Goal: Complete application form: Complete application form

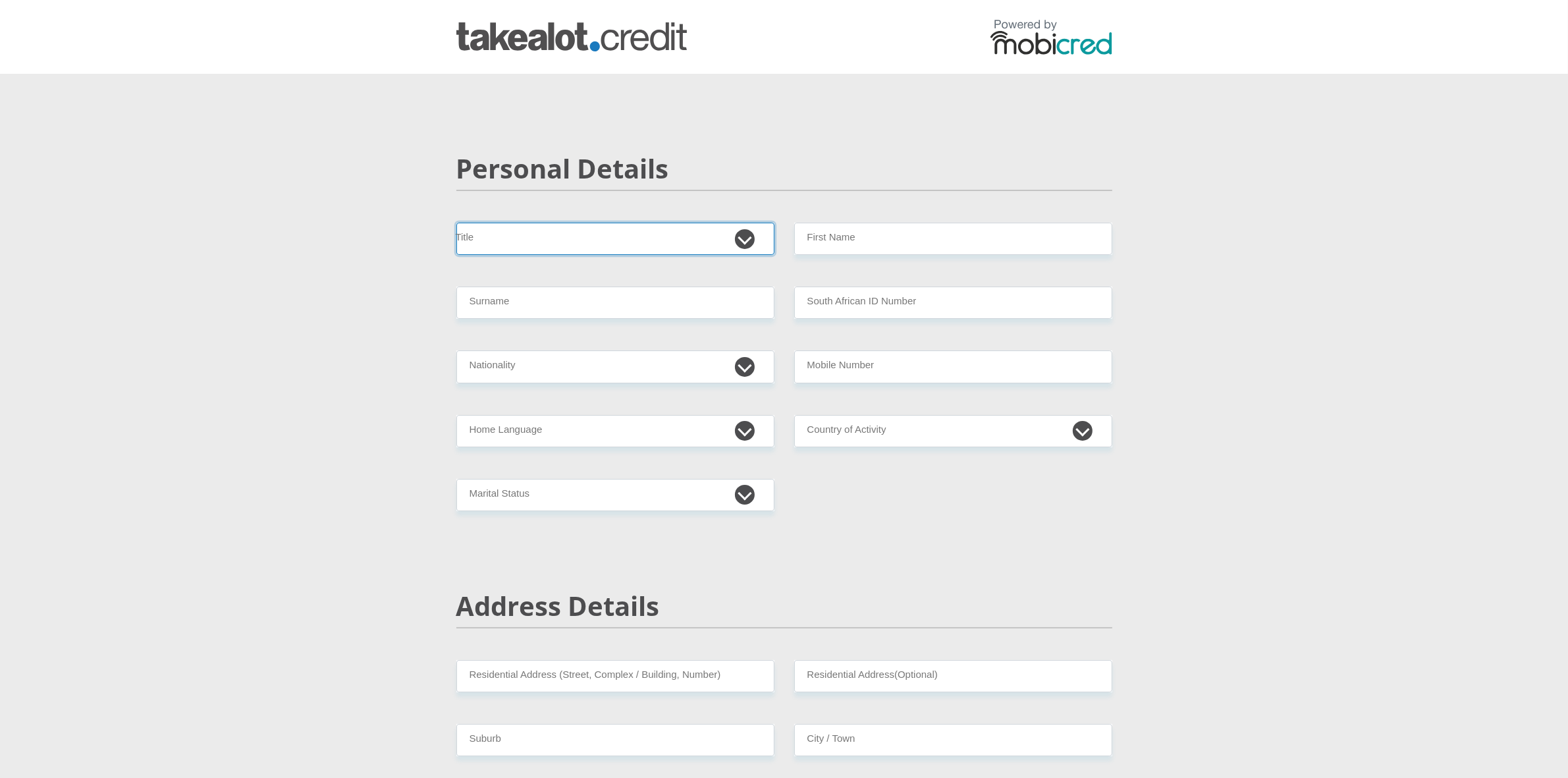
click at [742, 245] on select "Mr Ms Mrs Dr [PERSON_NAME]" at bounding box center [615, 239] width 318 height 32
select select "Ms"
click at [456, 223] on select "Mr Ms Mrs Dr [PERSON_NAME]" at bounding box center [615, 239] width 318 height 32
click at [902, 234] on input "First Name" at bounding box center [953, 239] width 318 height 32
type input "[PERSON_NAME]"
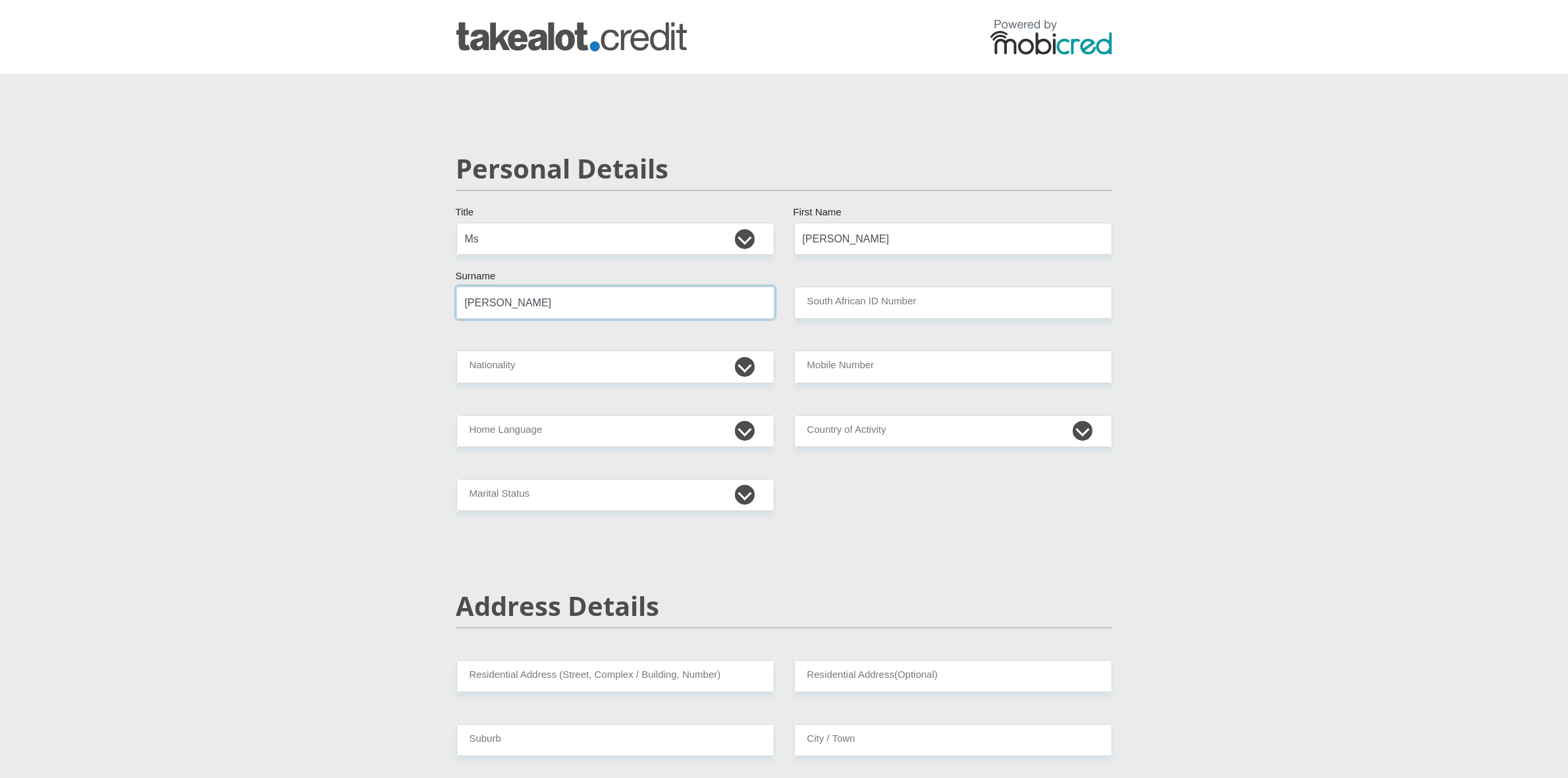
type input "[PERSON_NAME]"
click at [705, 370] on select "[GEOGRAPHIC_DATA] [GEOGRAPHIC_DATA] [GEOGRAPHIC_DATA] [GEOGRAPHIC_DATA] [GEOGRA…" at bounding box center [615, 366] width 318 height 32
select select "ZAF"
click at [456, 350] on select "[GEOGRAPHIC_DATA] [GEOGRAPHIC_DATA] [GEOGRAPHIC_DATA] [GEOGRAPHIC_DATA] [GEOGRA…" at bounding box center [615, 366] width 318 height 32
click at [891, 308] on input "South African ID Number" at bounding box center [953, 302] width 318 height 32
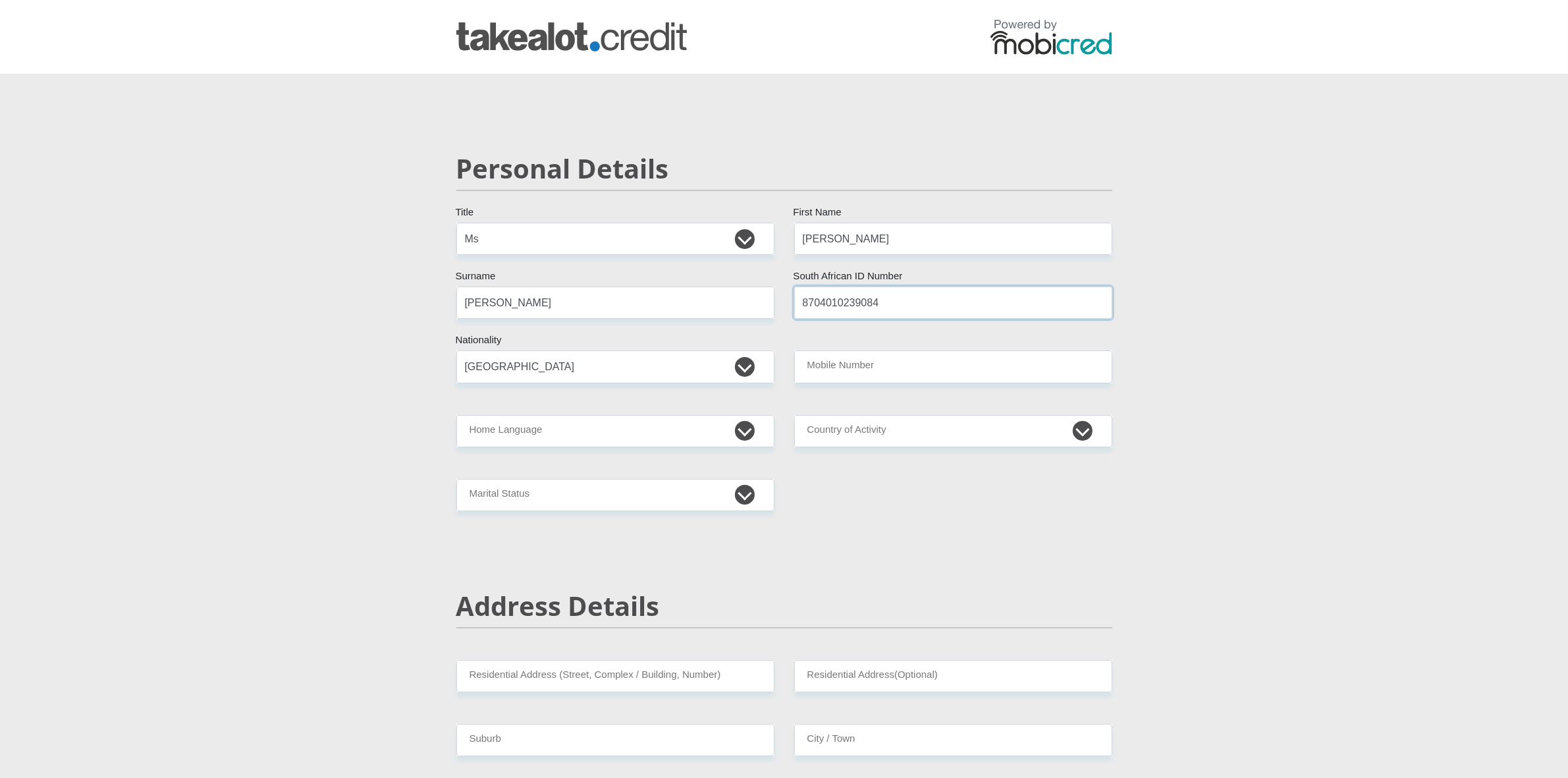
type input "8704010239084"
click at [480, 379] on select "[GEOGRAPHIC_DATA] [GEOGRAPHIC_DATA] [GEOGRAPHIC_DATA] [GEOGRAPHIC_DATA] [GEOGRA…" at bounding box center [615, 366] width 318 height 32
click at [456, 350] on select "[GEOGRAPHIC_DATA] [GEOGRAPHIC_DATA] [GEOGRAPHIC_DATA] [GEOGRAPHIC_DATA] [GEOGRA…" at bounding box center [615, 366] width 318 height 32
click at [843, 376] on input "Mobile Number" at bounding box center [953, 366] width 318 height 32
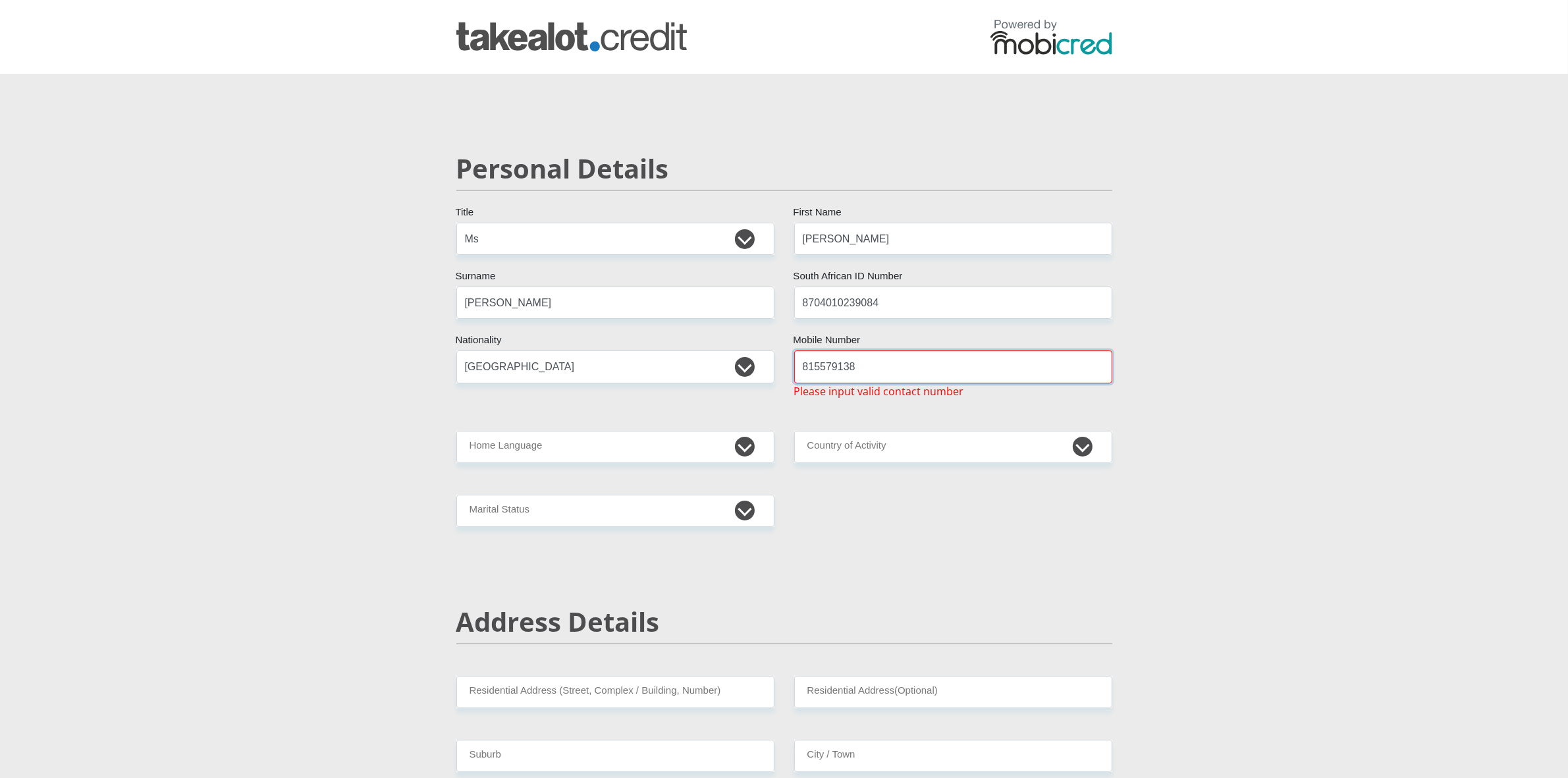
click at [807, 376] on input "815579138" at bounding box center [953, 366] width 318 height 32
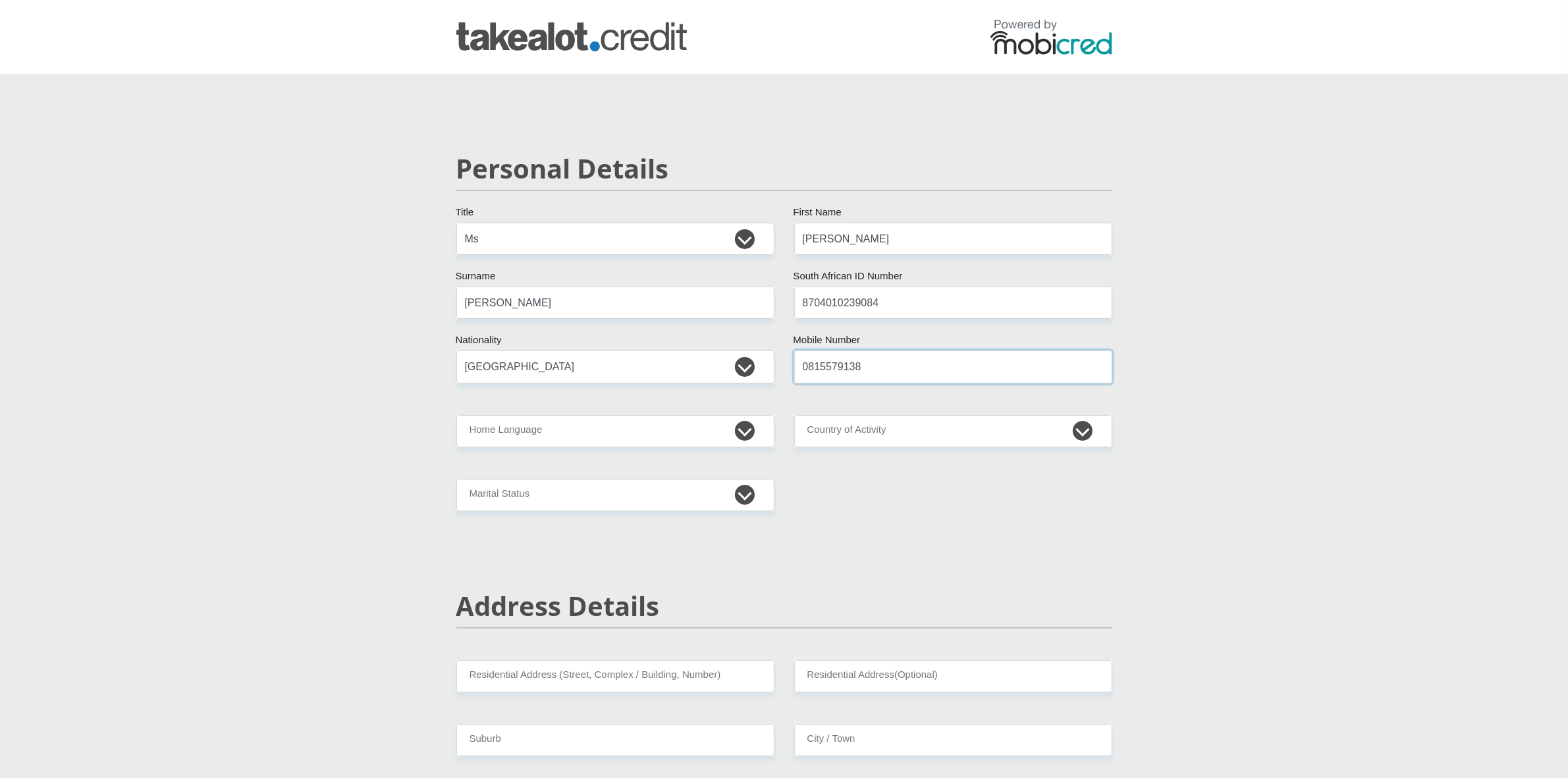
click at [888, 360] on input "0815579138" at bounding box center [953, 366] width 318 height 32
type input "0815579138"
click at [553, 426] on select "Afrikaans English Sepedi South Ndebele Southern Sotho Swati Tsonga Tswana Venda…" at bounding box center [615, 431] width 318 height 32
select select "afr"
click at [456, 415] on select "Afrikaans English Sepedi South Ndebele Southern Sotho Swati Tsonga Tswana Venda…" at bounding box center [615, 431] width 318 height 32
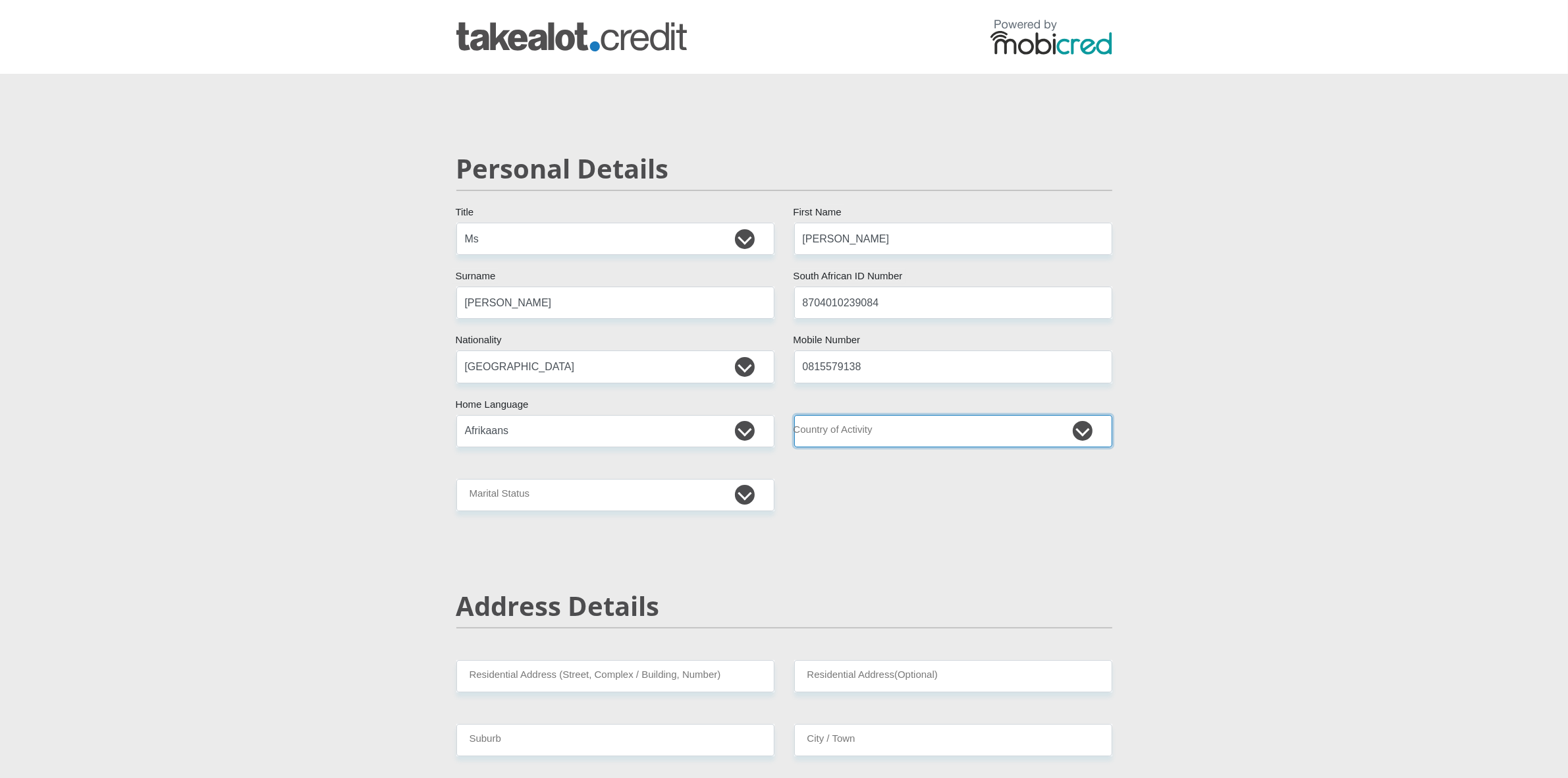
click at [842, 429] on select "[GEOGRAPHIC_DATA] [GEOGRAPHIC_DATA] [GEOGRAPHIC_DATA] [GEOGRAPHIC_DATA] [GEOGRA…" at bounding box center [953, 431] width 318 height 32
select select "ZAF"
click at [842, 429] on select "[GEOGRAPHIC_DATA] [GEOGRAPHIC_DATA] [GEOGRAPHIC_DATA] [GEOGRAPHIC_DATA] [GEOGRA…" at bounding box center [953, 431] width 318 height 32
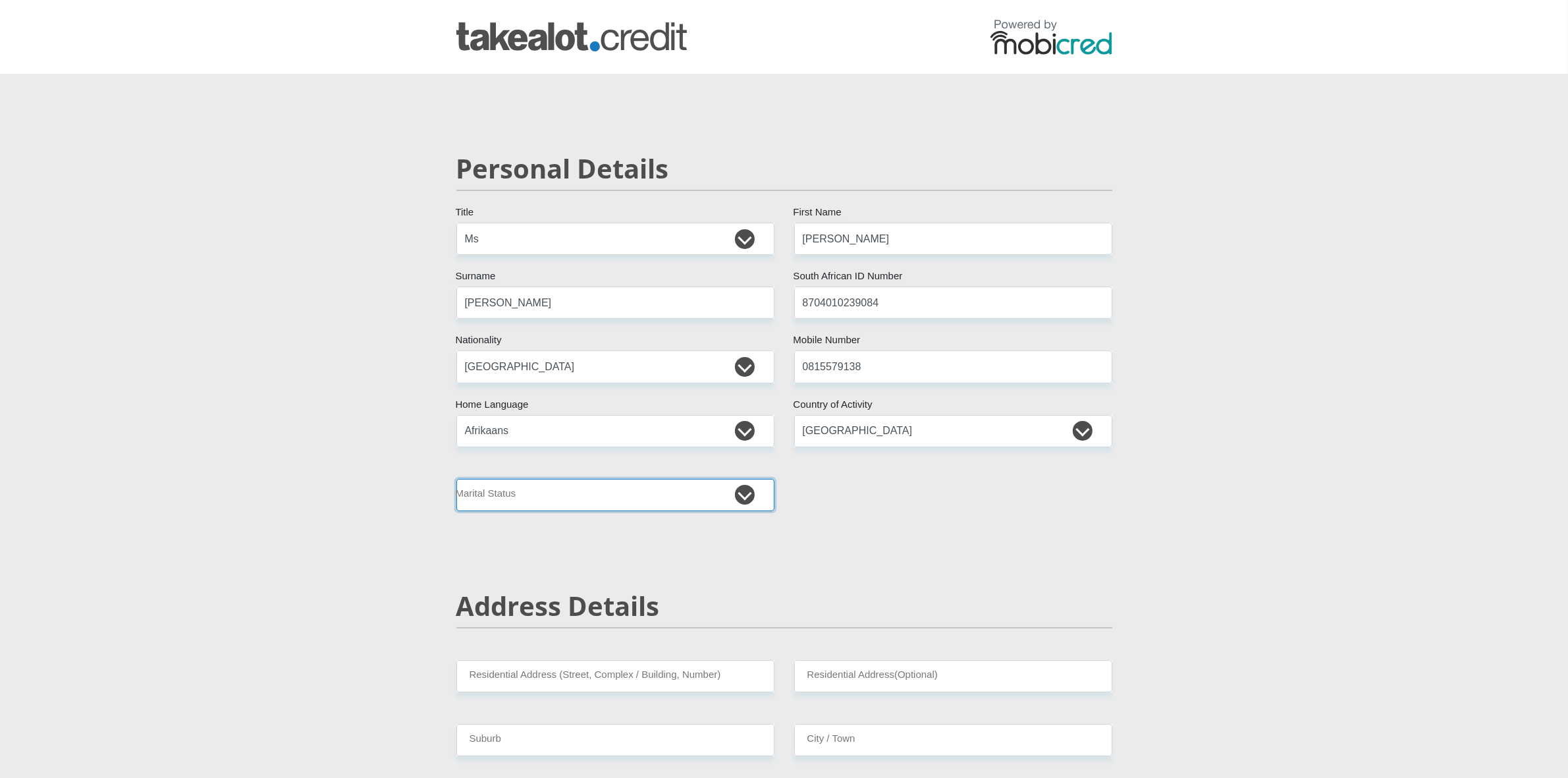
click at [581, 509] on select "Married ANC Single Divorced Widowed Married COP or Customary Law" at bounding box center [615, 495] width 318 height 32
select select "2"
click at [456, 479] on select "Married ANC Single Divorced Widowed Married COP or Customary Law" at bounding box center [615, 495] width 318 height 32
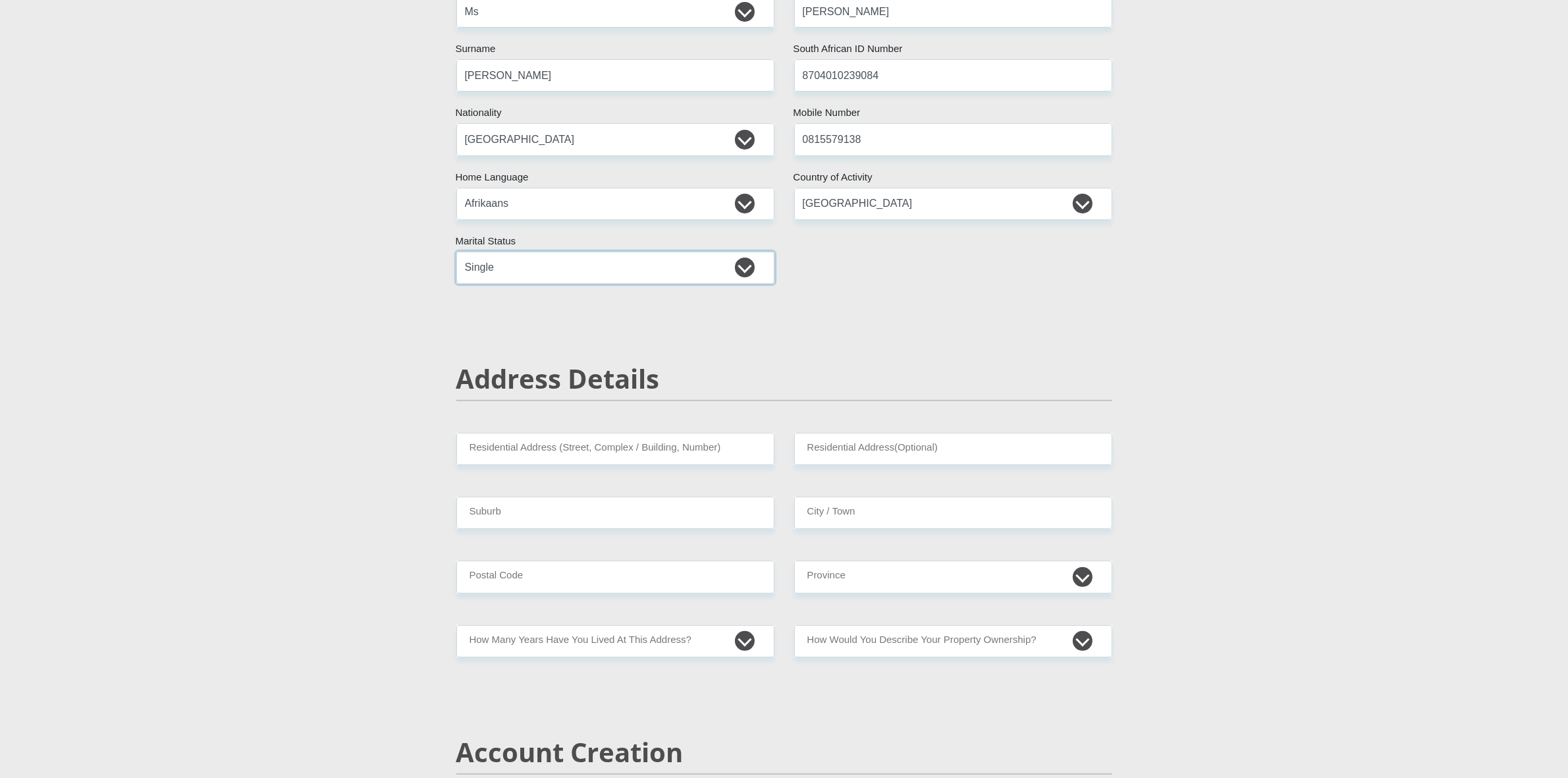
scroll to position [247, 0]
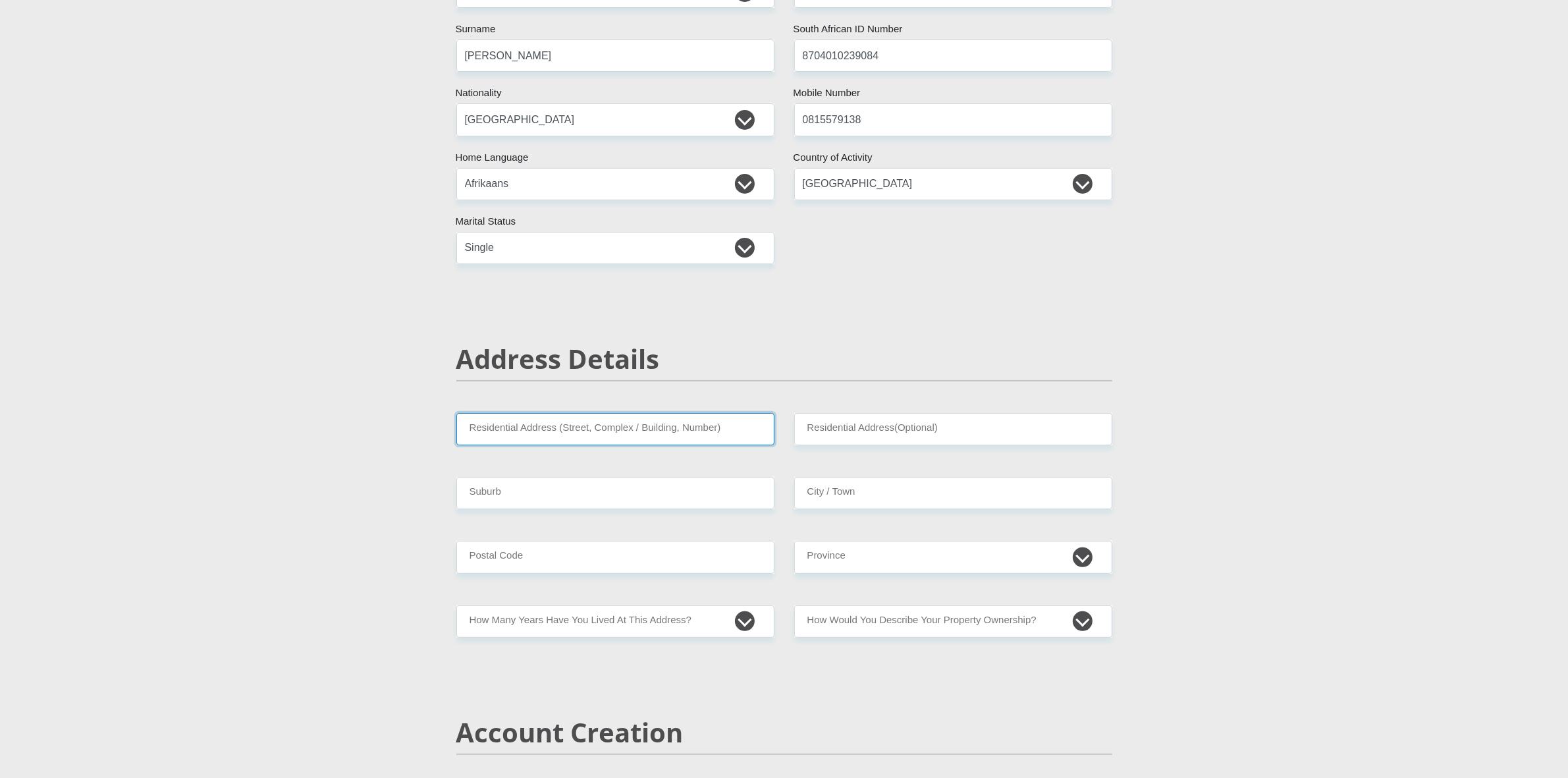
click at [560, 430] on input "Residential Address (Street, Complex / Building, Number)" at bounding box center [615, 429] width 318 height 32
type input "[STREET_ADDRESS]"
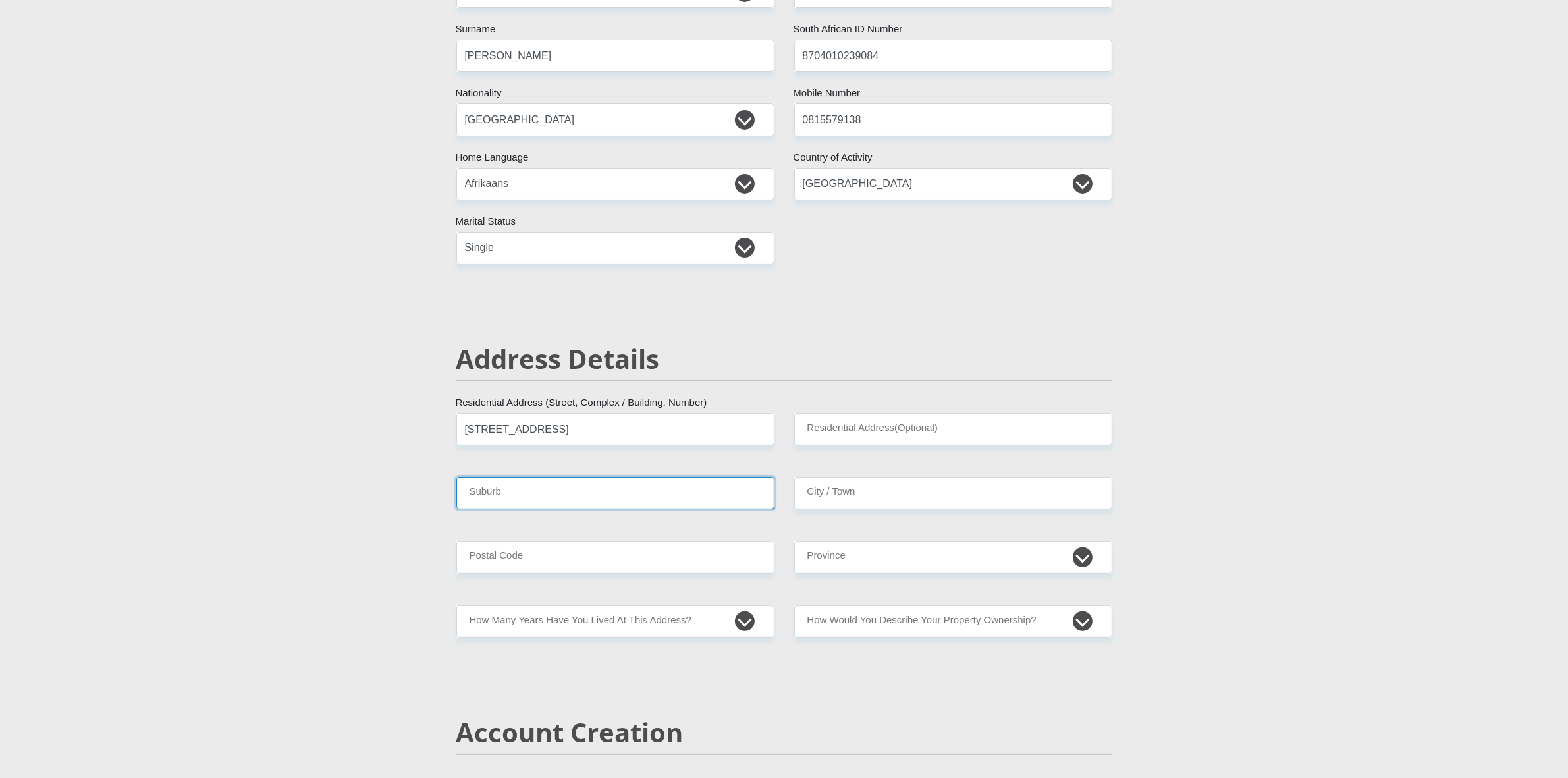
click at [596, 486] on input "Suburb" at bounding box center [615, 493] width 318 height 32
type input "rensburg"
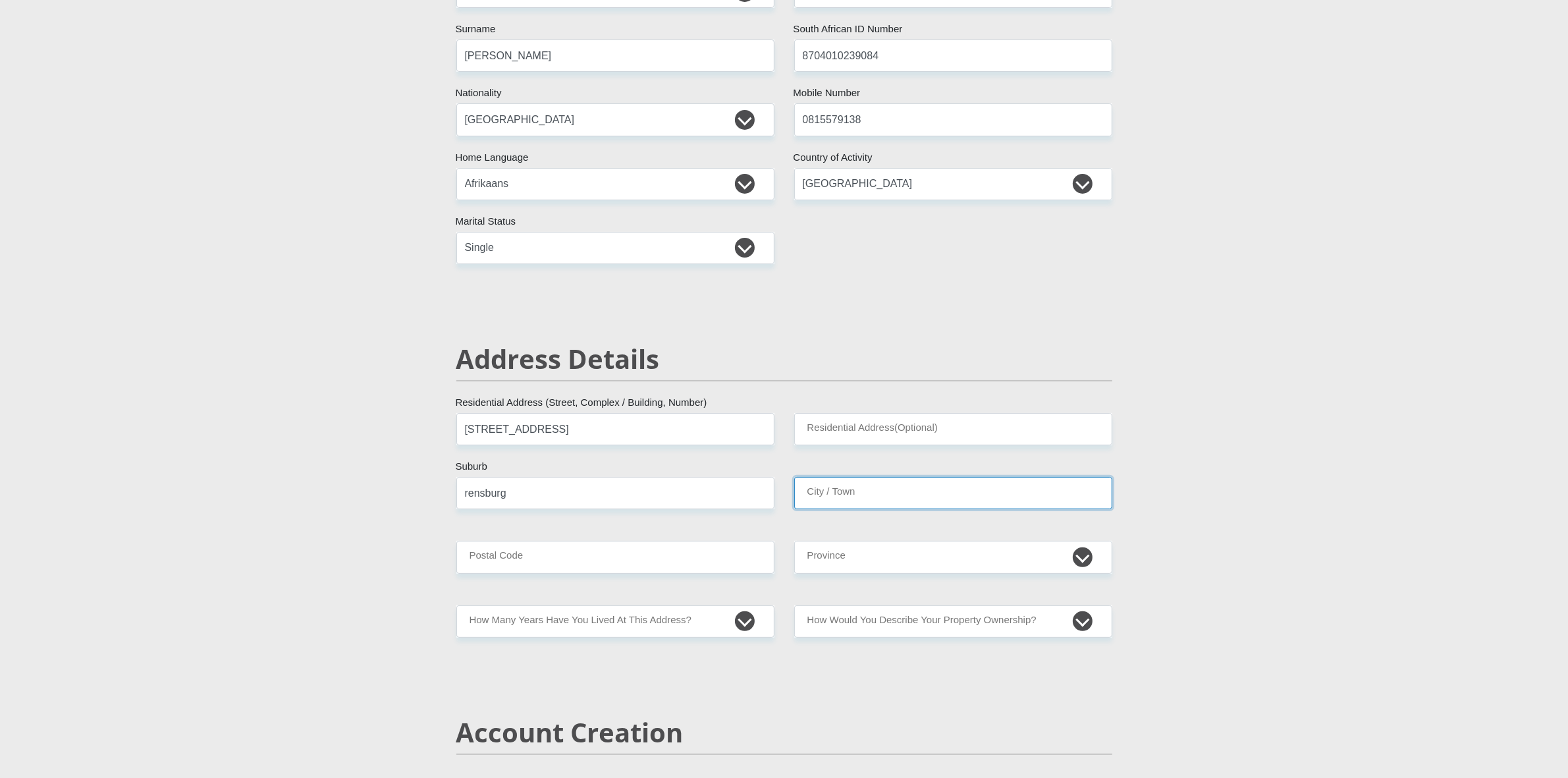
click at [953, 497] on input "City / Town" at bounding box center [953, 493] width 318 height 32
type input "[GEOGRAPHIC_DATA]"
click at [544, 551] on input "Postal Code" at bounding box center [615, 557] width 318 height 32
type input "1490"
drag, startPoint x: 922, startPoint y: 538, endPoint x: 916, endPoint y: 555, distance: 18.0
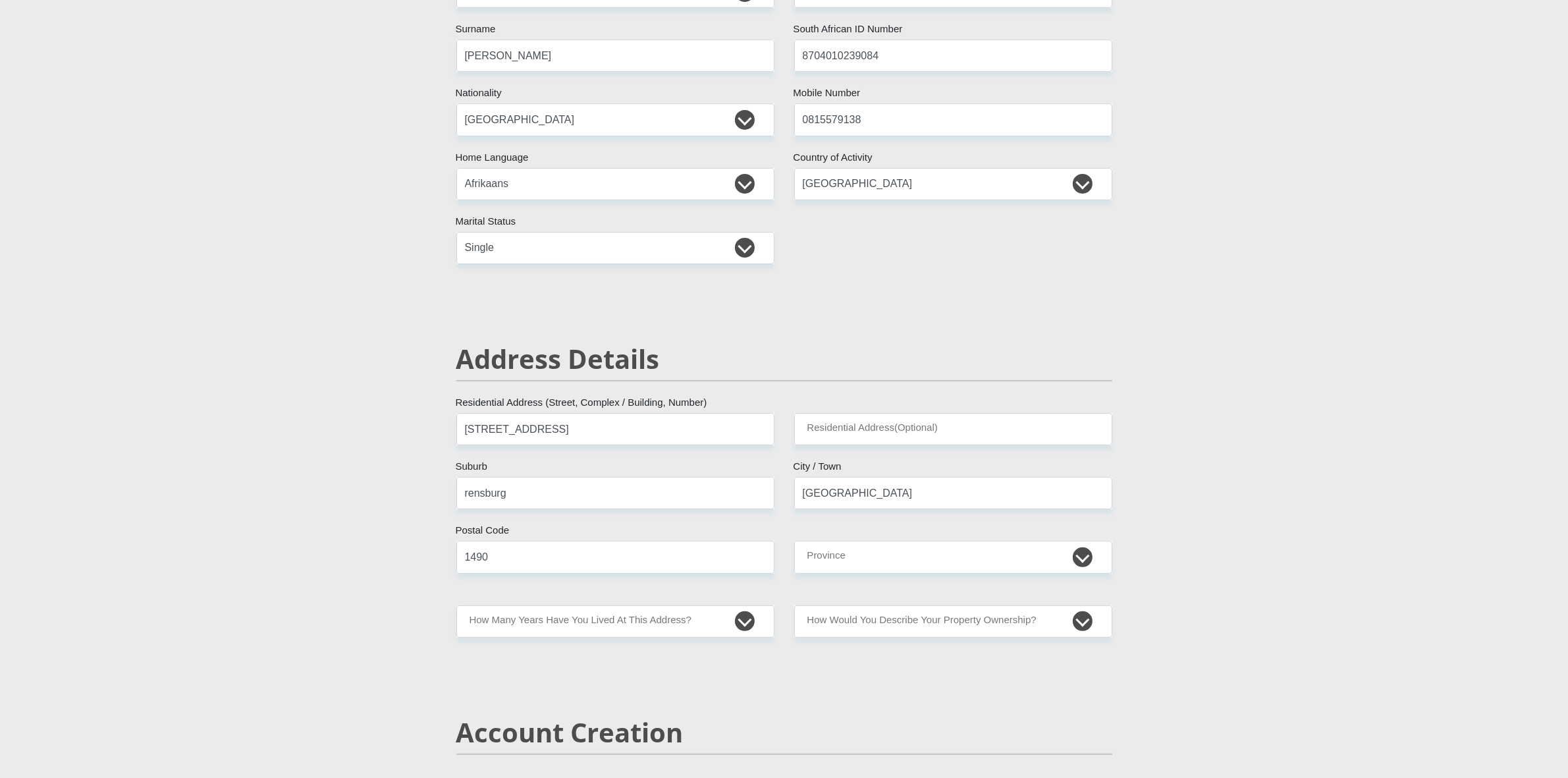
click at [916, 557] on select "Eastern Cape Free State [GEOGRAPHIC_DATA] [GEOGRAPHIC_DATA][DATE] [GEOGRAPHIC_D…" at bounding box center [953, 557] width 318 height 32
select select "Gauteng"
click at [794, 541] on select "Eastern Cape Free State [GEOGRAPHIC_DATA] [GEOGRAPHIC_DATA][DATE] [GEOGRAPHIC_D…" at bounding box center [953, 557] width 318 height 32
click at [675, 623] on select "less than 1 year 1-3 years 3-5 years 5+ years" at bounding box center [615, 622] width 318 height 32
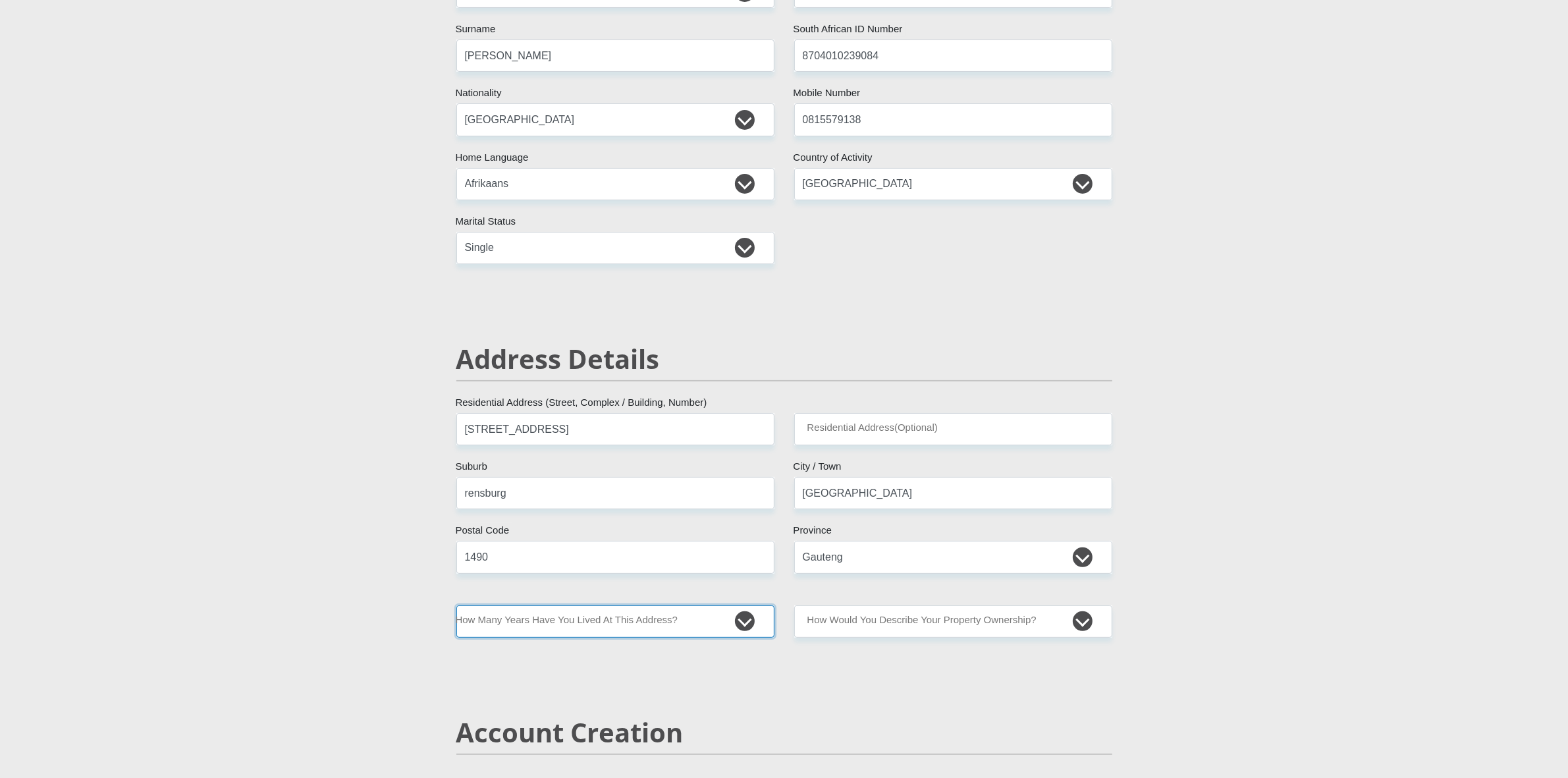
select select "5"
click at [456, 606] on select "less than 1 year 1-3 years 3-5 years 5+ years" at bounding box center [615, 622] width 318 height 32
click at [880, 623] on select "Owned Rented Family Owned Company Dwelling" at bounding box center [953, 622] width 318 height 32
select select "Rented"
click at [794, 606] on select "Owned Rented Family Owned Company Dwelling" at bounding box center [953, 622] width 318 height 32
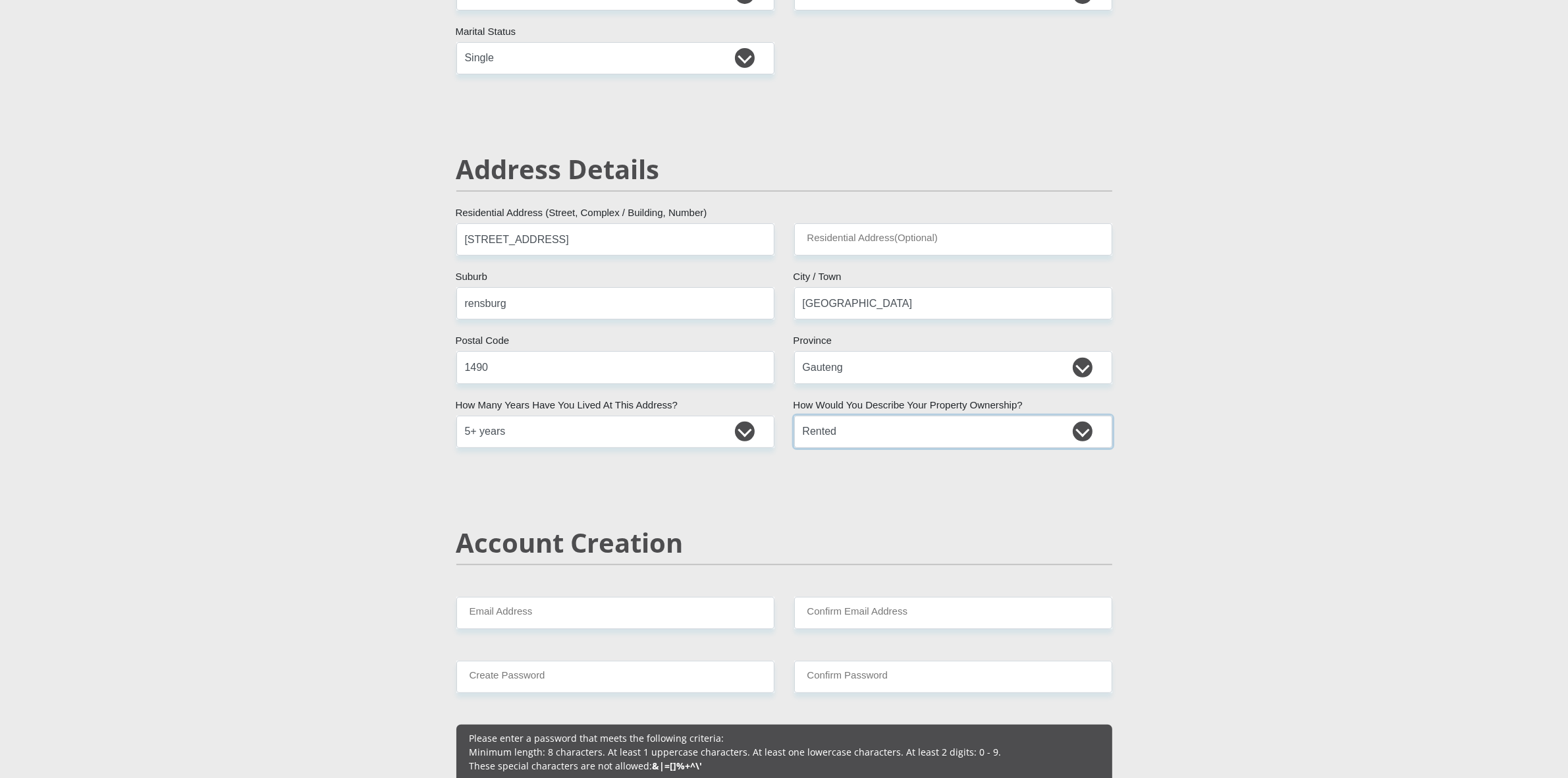
scroll to position [494, 0]
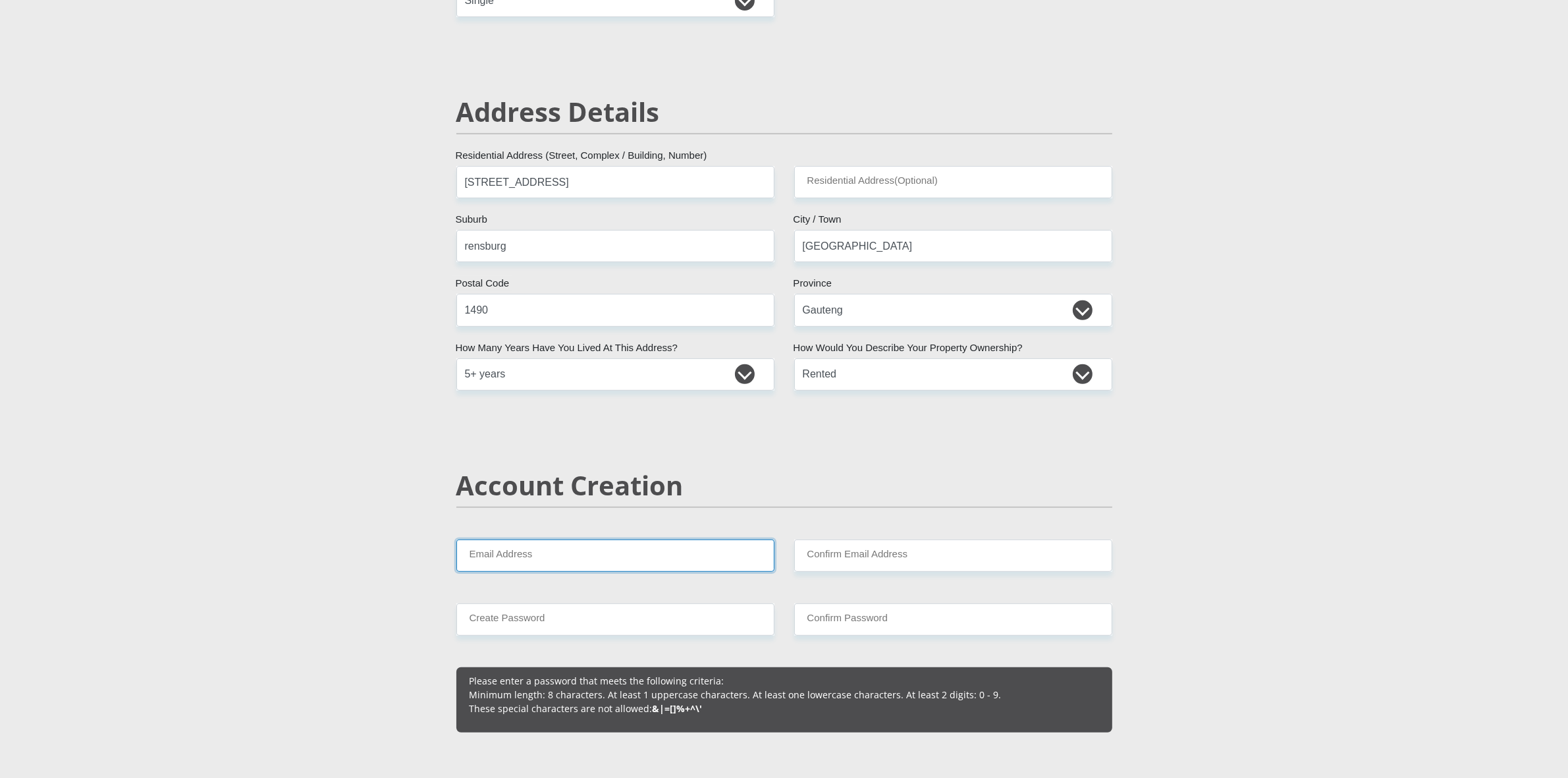
click at [601, 552] on input "Email Address" at bounding box center [615, 555] width 318 height 32
click at [548, 560] on input "[EMAIL_ADDRESS][PERSON_NAME][DOMAIN_NAME]" at bounding box center [615, 555] width 318 height 32
click at [627, 557] on input "[EMAIL_ADDRESS][DOMAIN_NAME]" at bounding box center [615, 555] width 318 height 32
type input "[EMAIL_ADDRESS][DOMAIN_NAME]"
click at [889, 551] on input "Confirm Email Address" at bounding box center [953, 555] width 318 height 32
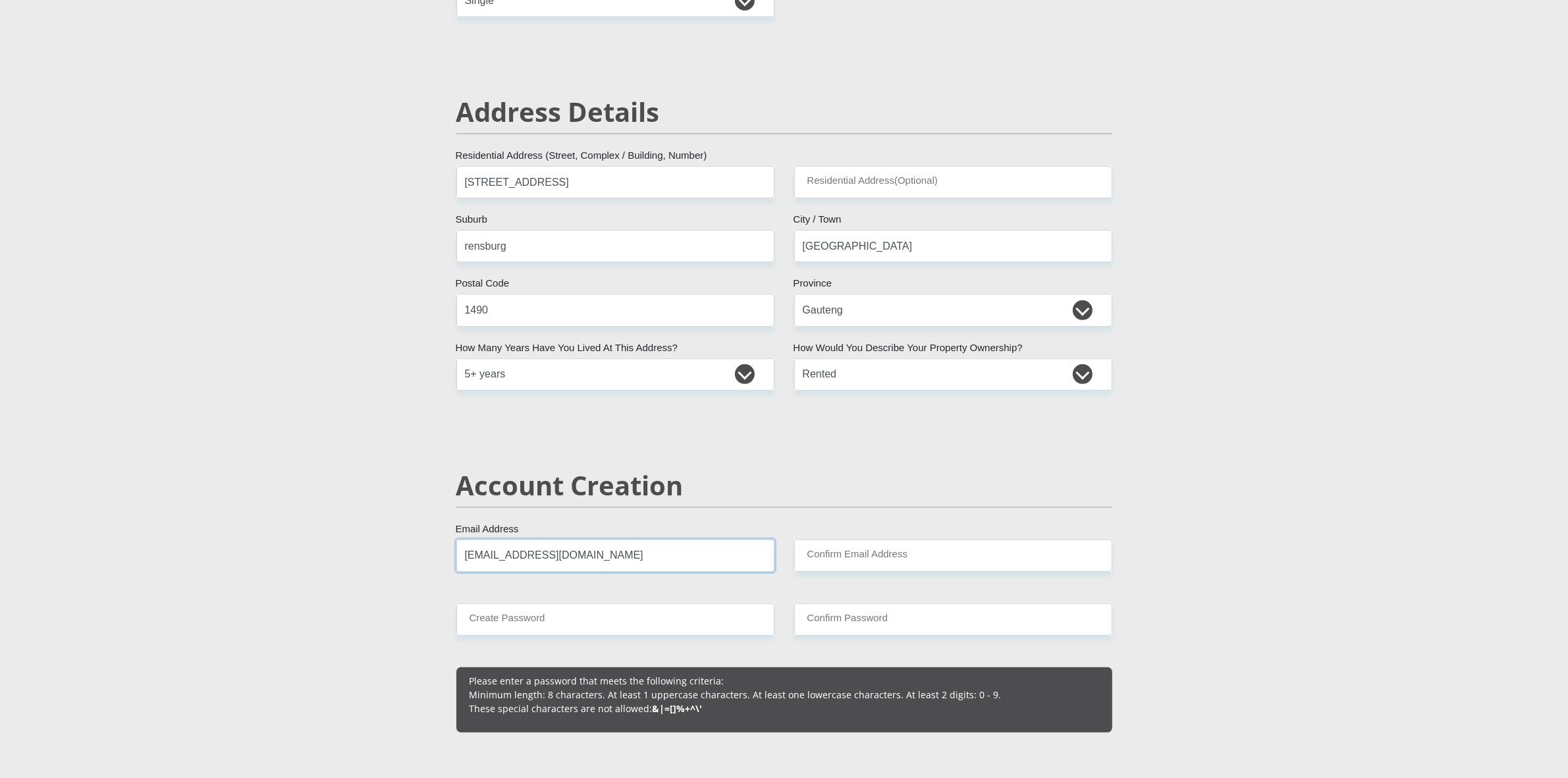
drag, startPoint x: 632, startPoint y: 544, endPoint x: -13, endPoint y: 444, distance: 652.7
click at [941, 558] on input "Confirm Email Address" at bounding box center [953, 555] width 318 height 32
paste input "[EMAIL_ADDRESS][DOMAIN_NAME]"
type input "[EMAIL_ADDRESS][DOMAIN_NAME]"
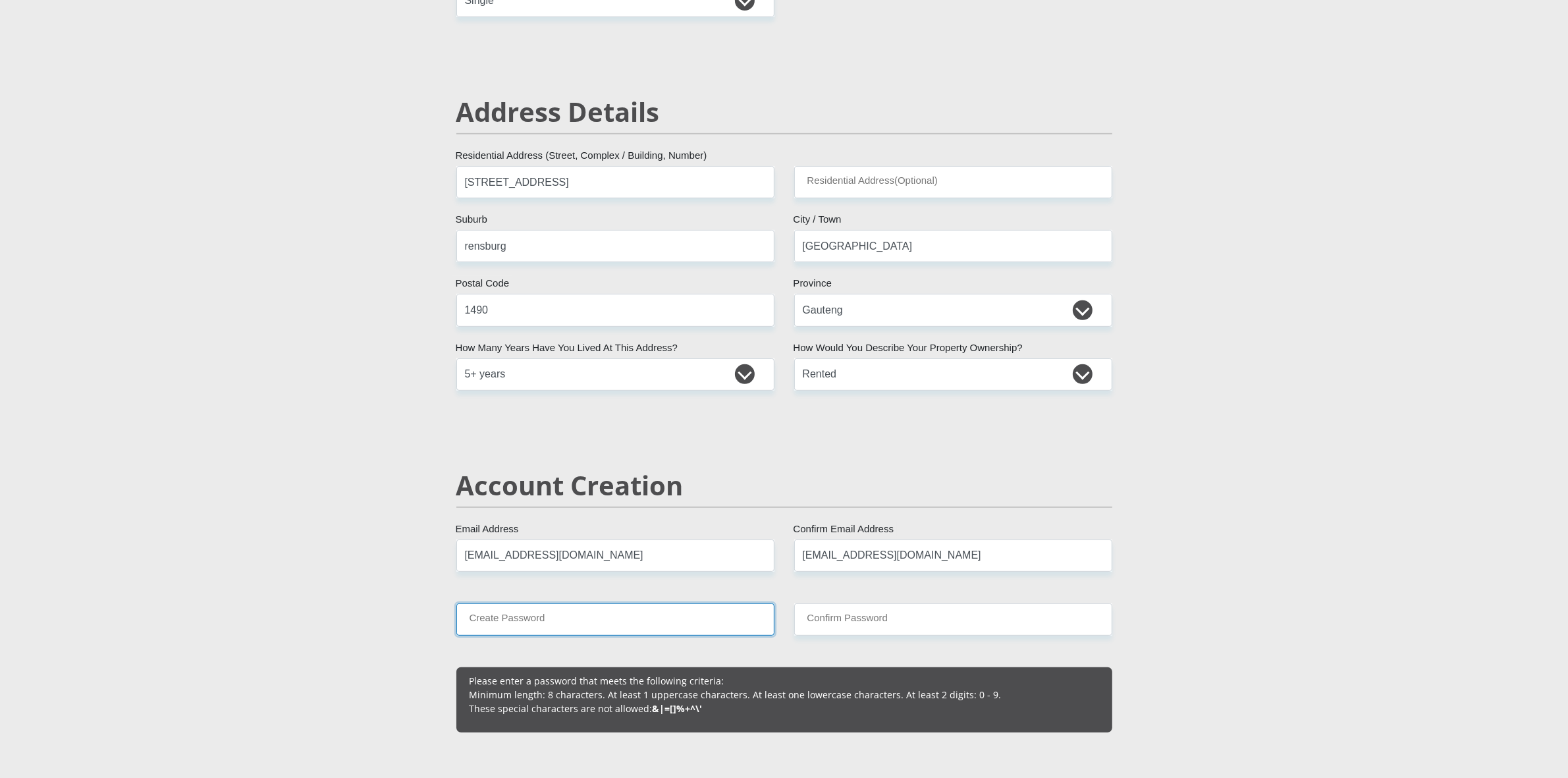
click at [641, 633] on input "Create Password" at bounding box center [615, 619] width 318 height 32
type input "MarishaUys@2067"
click at [962, 619] on input "Confirm Password" at bounding box center [953, 619] width 318 height 32
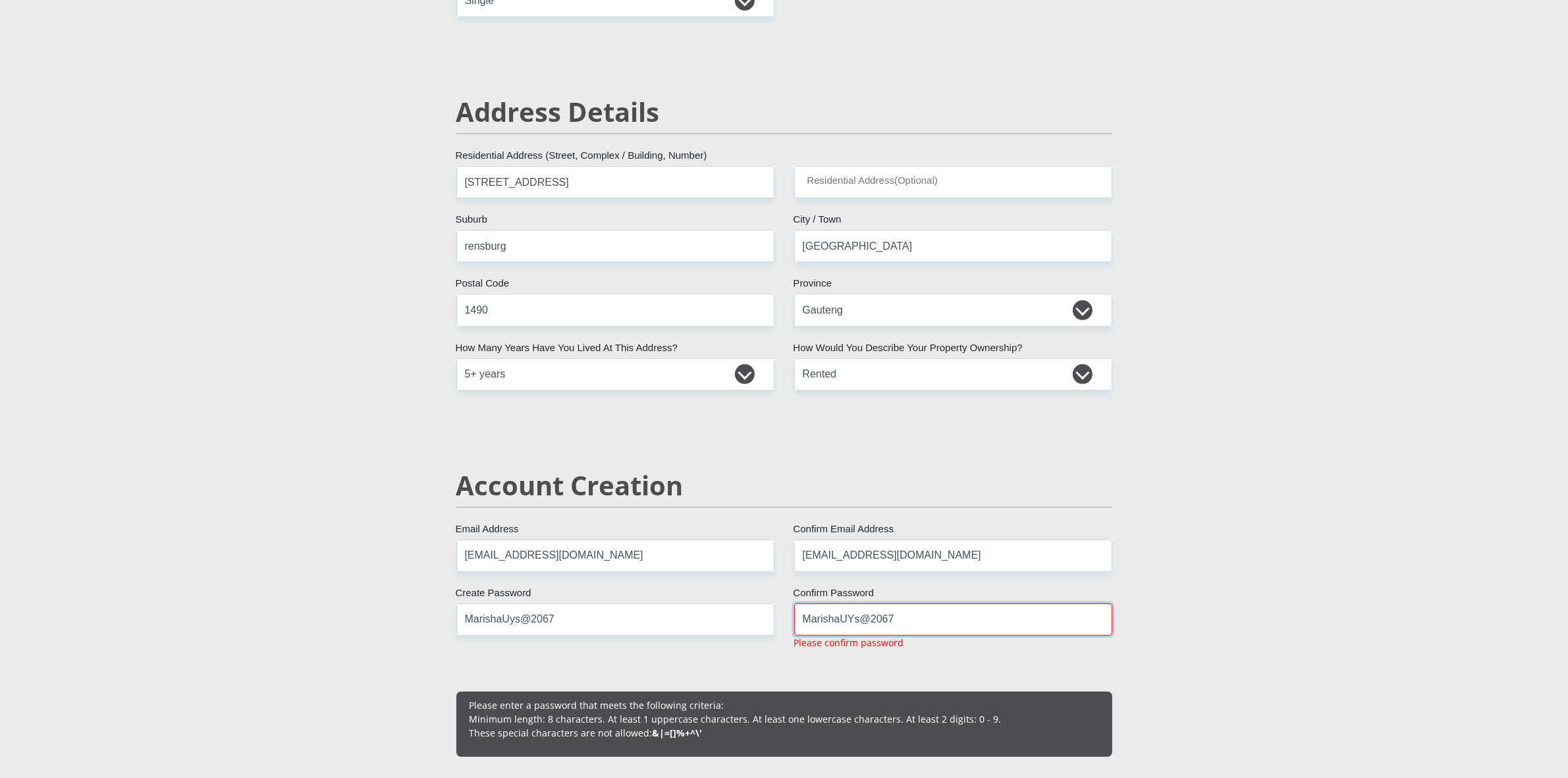
click at [849, 628] on input "MarishaUYs@2067" at bounding box center [953, 619] width 318 height 32
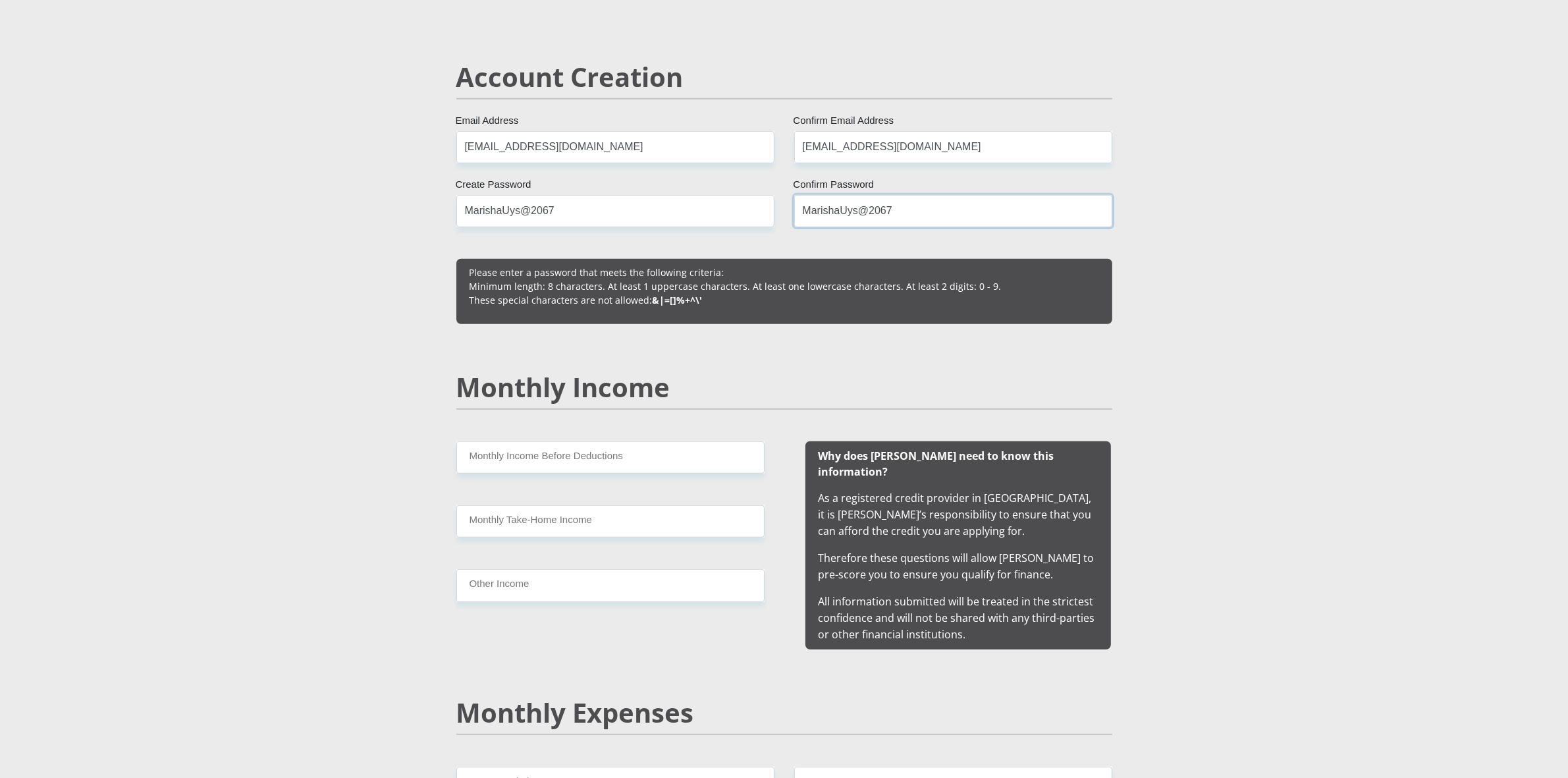
scroll to position [906, 0]
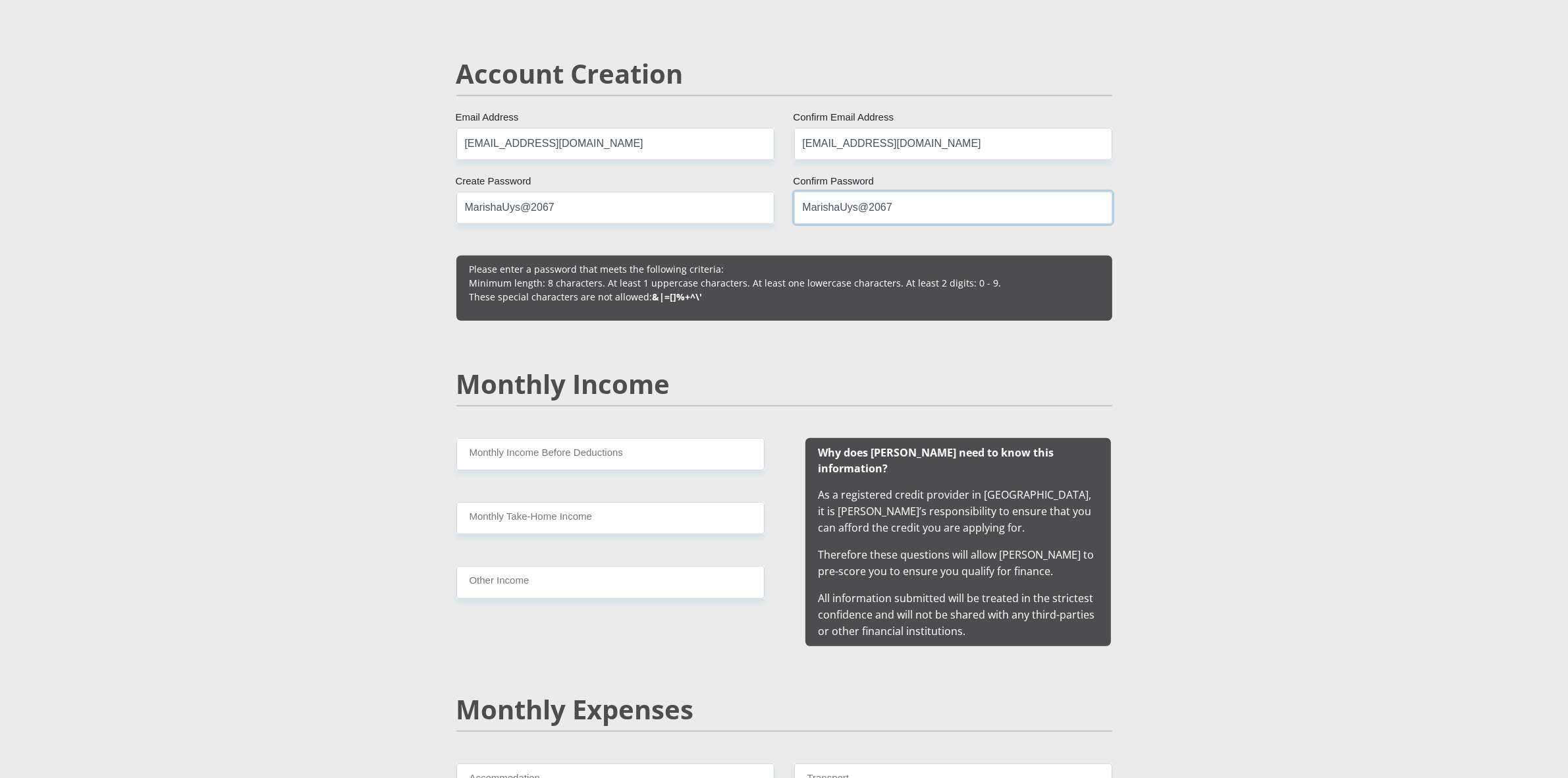
type input "MarishaUys@2067"
click at [579, 449] on input "Monthly Income Before Deductions" at bounding box center [610, 454] width 308 height 32
type input "18800"
click at [557, 514] on input "Monthly Take-Home Income" at bounding box center [610, 518] width 308 height 32
type input "16800"
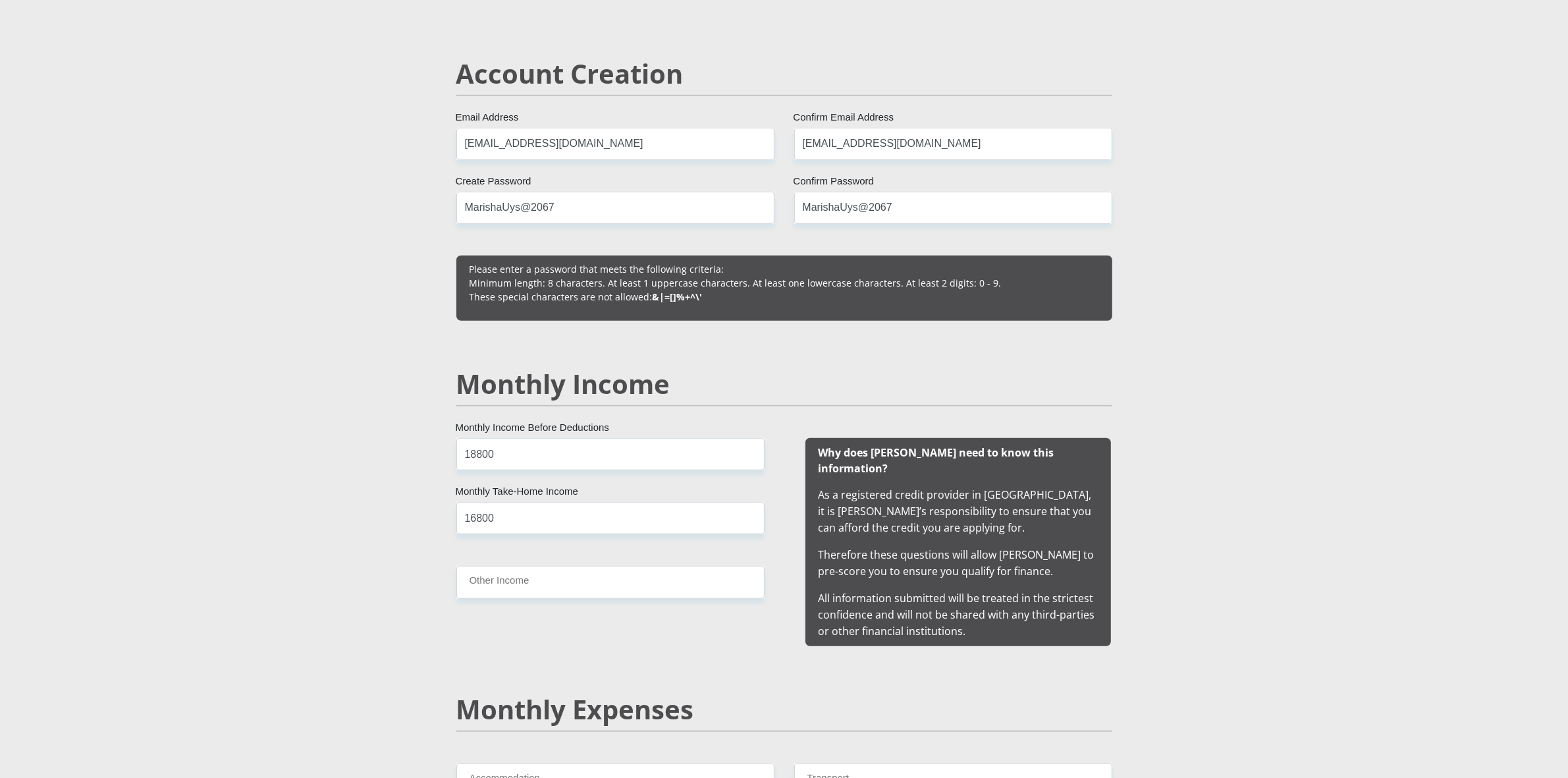
click at [569, 600] on div "18800 Monthly Income Before Deductions 16800 Monthly Take-Home Income Other Inc…" at bounding box center [611, 542] width 348 height 208
click at [568, 586] on input "Other Income" at bounding box center [610, 581] width 308 height 32
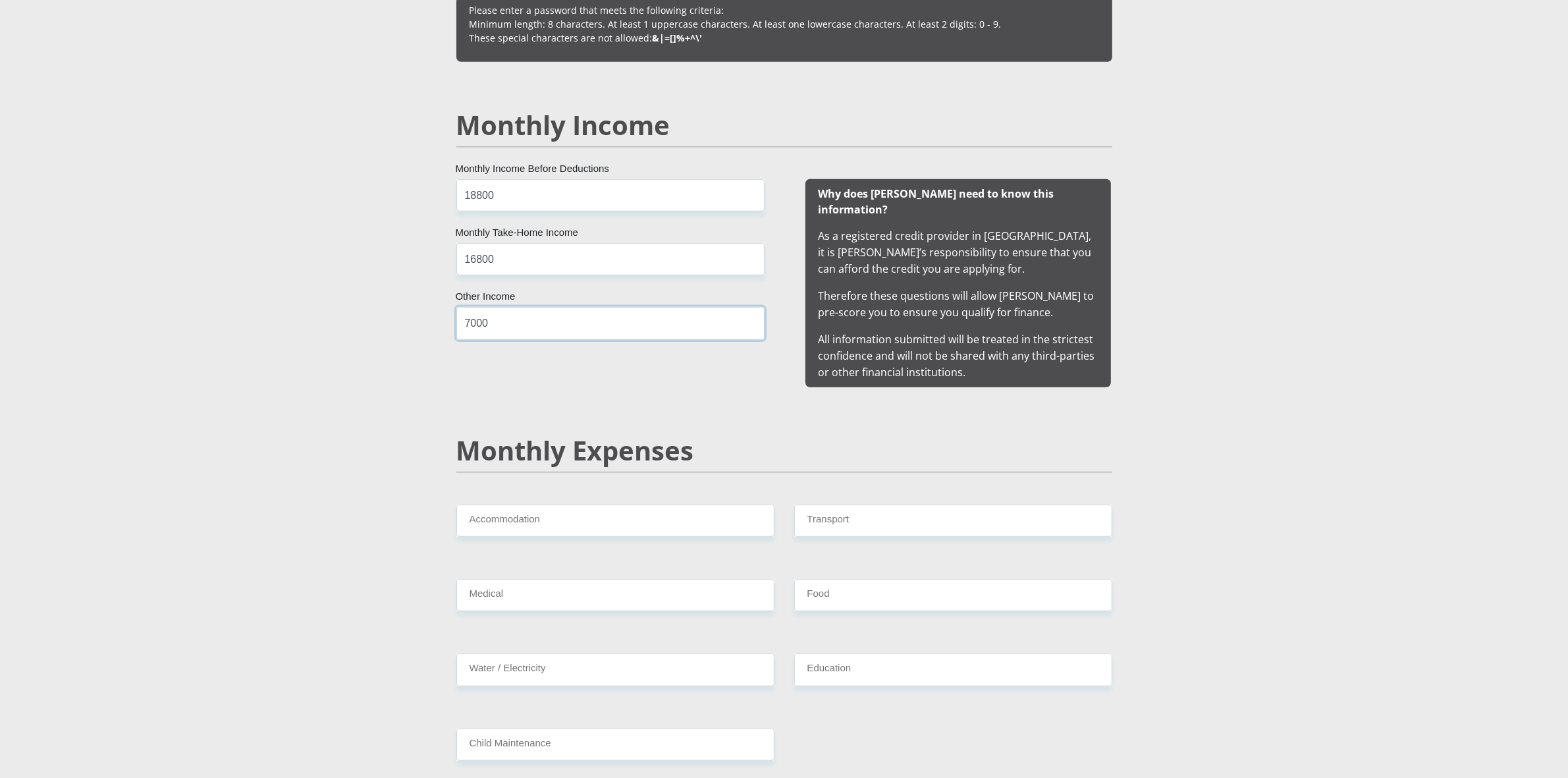
scroll to position [1235, 0]
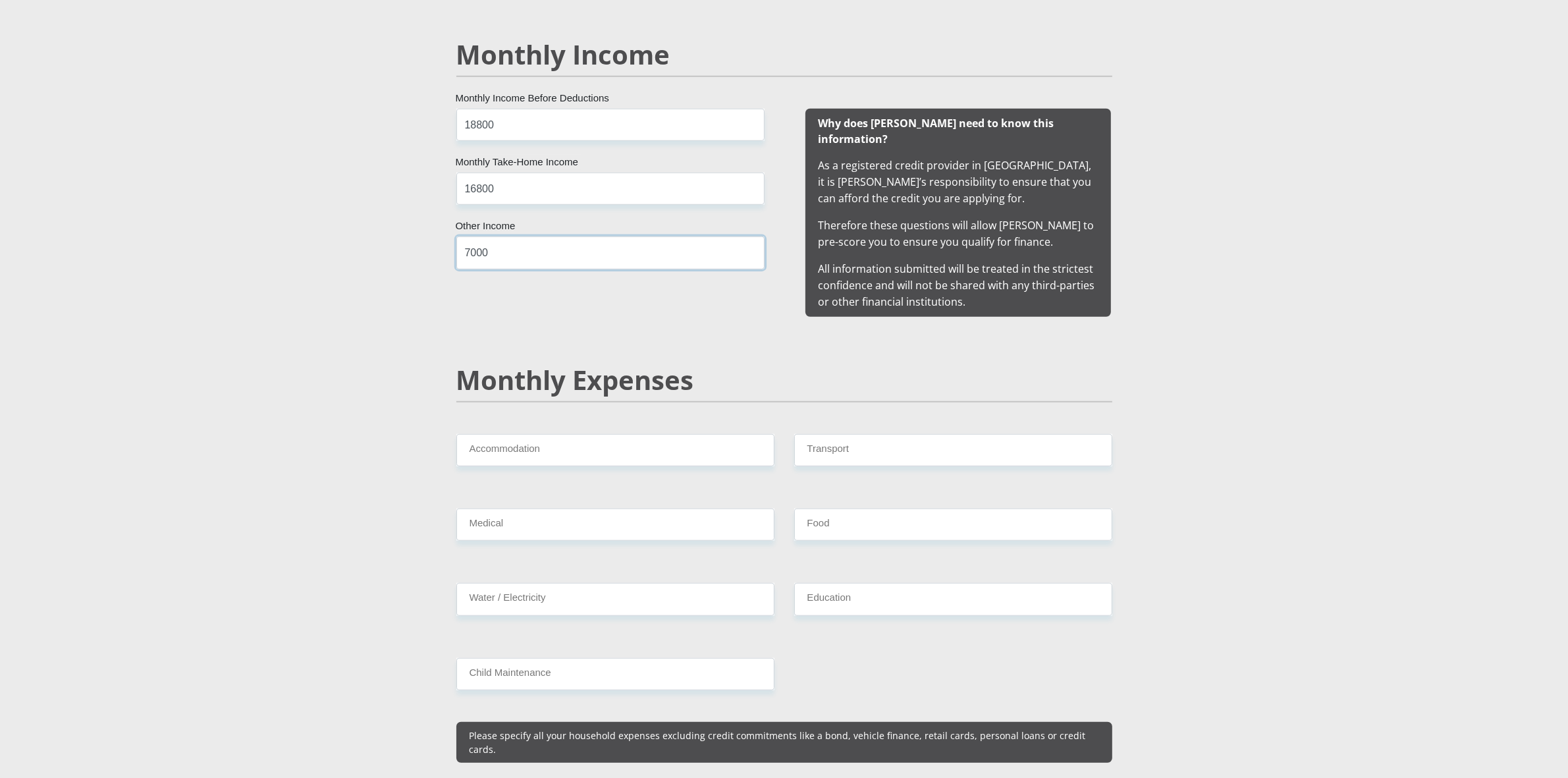
type input "7000"
click at [577, 436] on input "Accommodation" at bounding box center [615, 450] width 318 height 32
type input "100"
click at [894, 446] on input "Transport" at bounding box center [953, 450] width 318 height 32
type input "100"
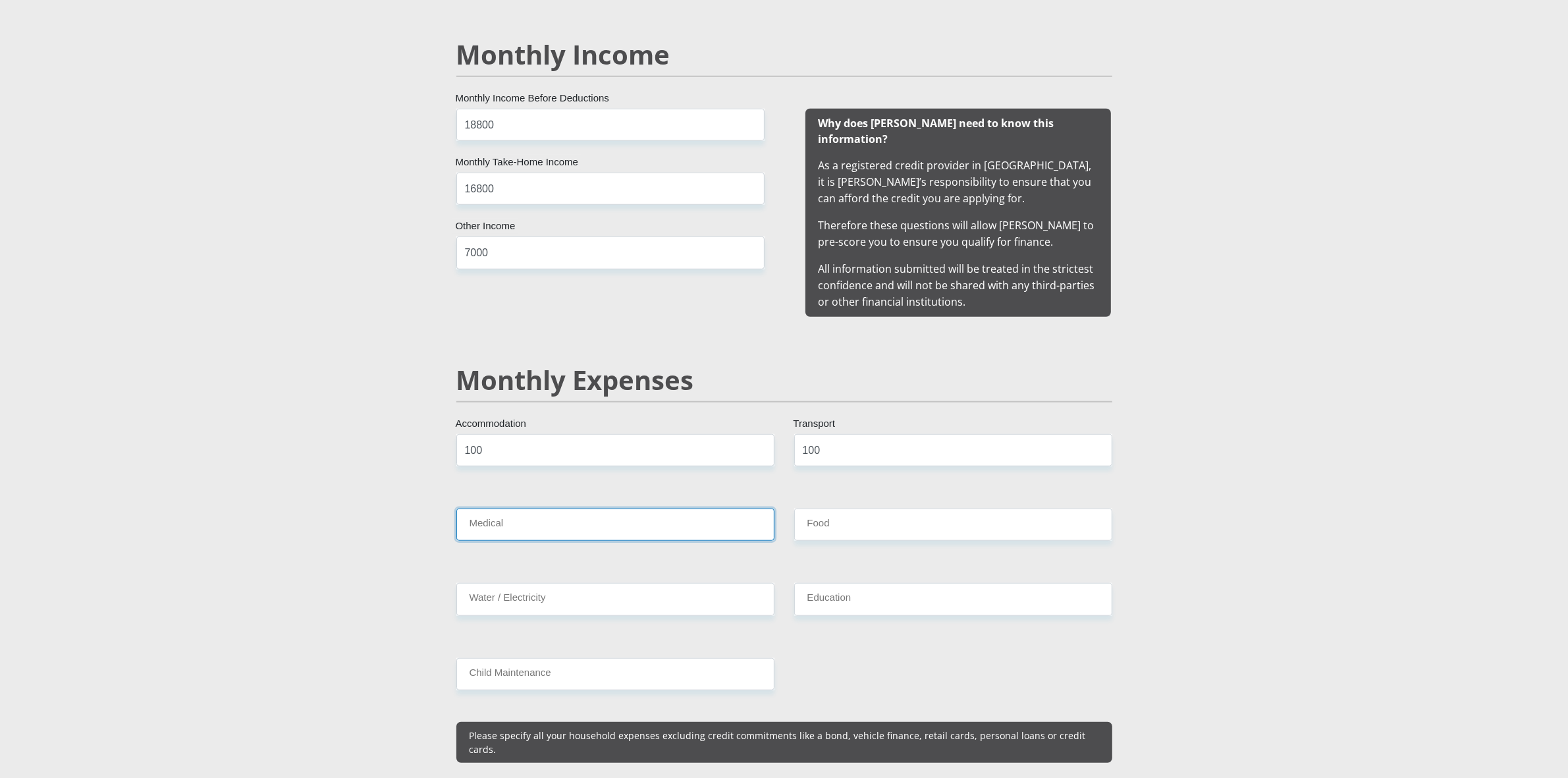
click at [501, 508] on input "Medical" at bounding box center [615, 524] width 318 height 32
type input "100"
click at [843, 513] on input "Food" at bounding box center [953, 524] width 318 height 32
type input "100"
click at [622, 593] on input "Water / Electricity" at bounding box center [615, 599] width 318 height 32
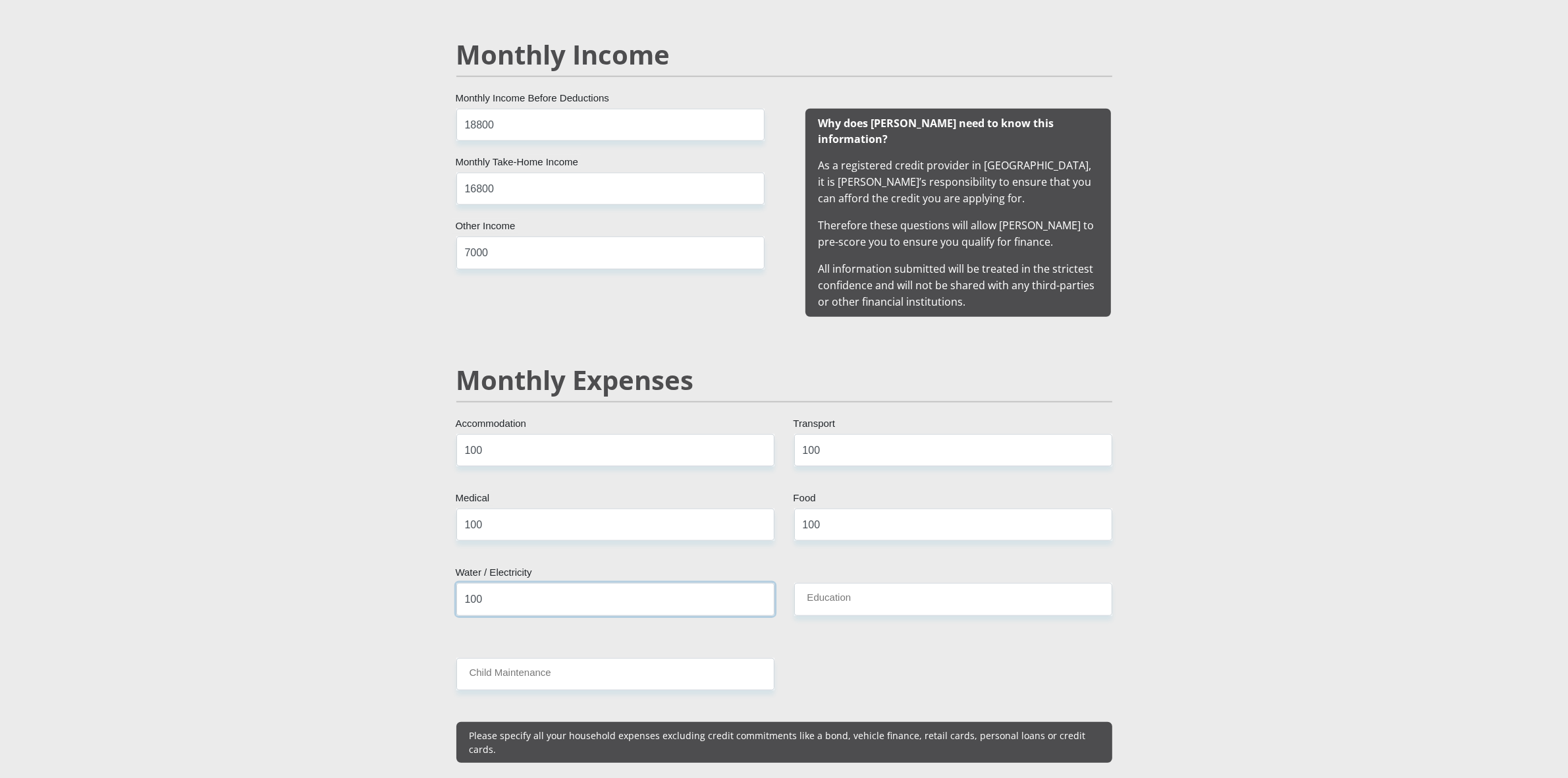
type input "100"
click at [879, 586] on input "Education" at bounding box center [953, 599] width 318 height 32
type input "100"
click at [622, 665] on input "Child Maintenance" at bounding box center [615, 674] width 318 height 32
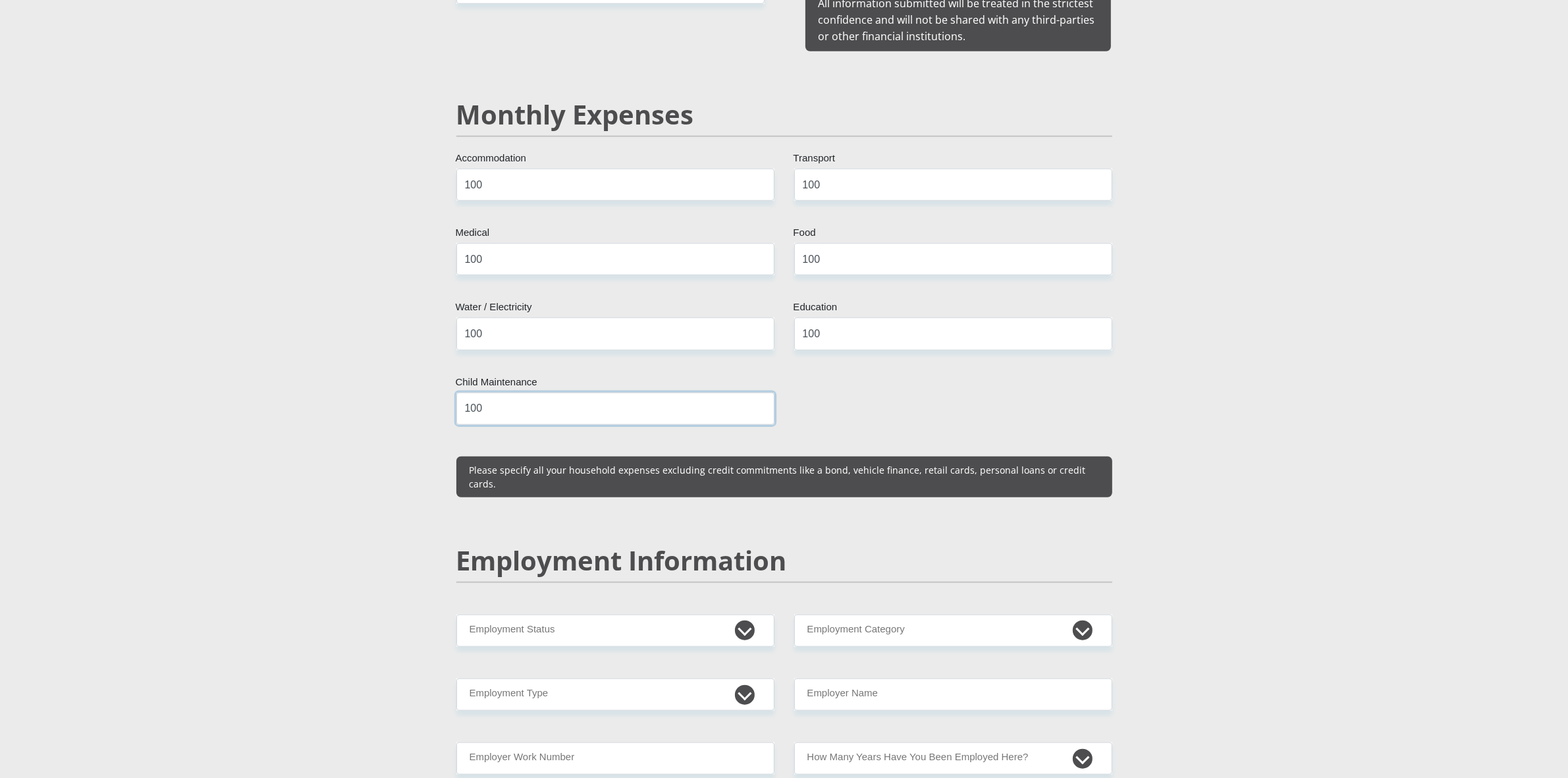
scroll to position [1564, 0]
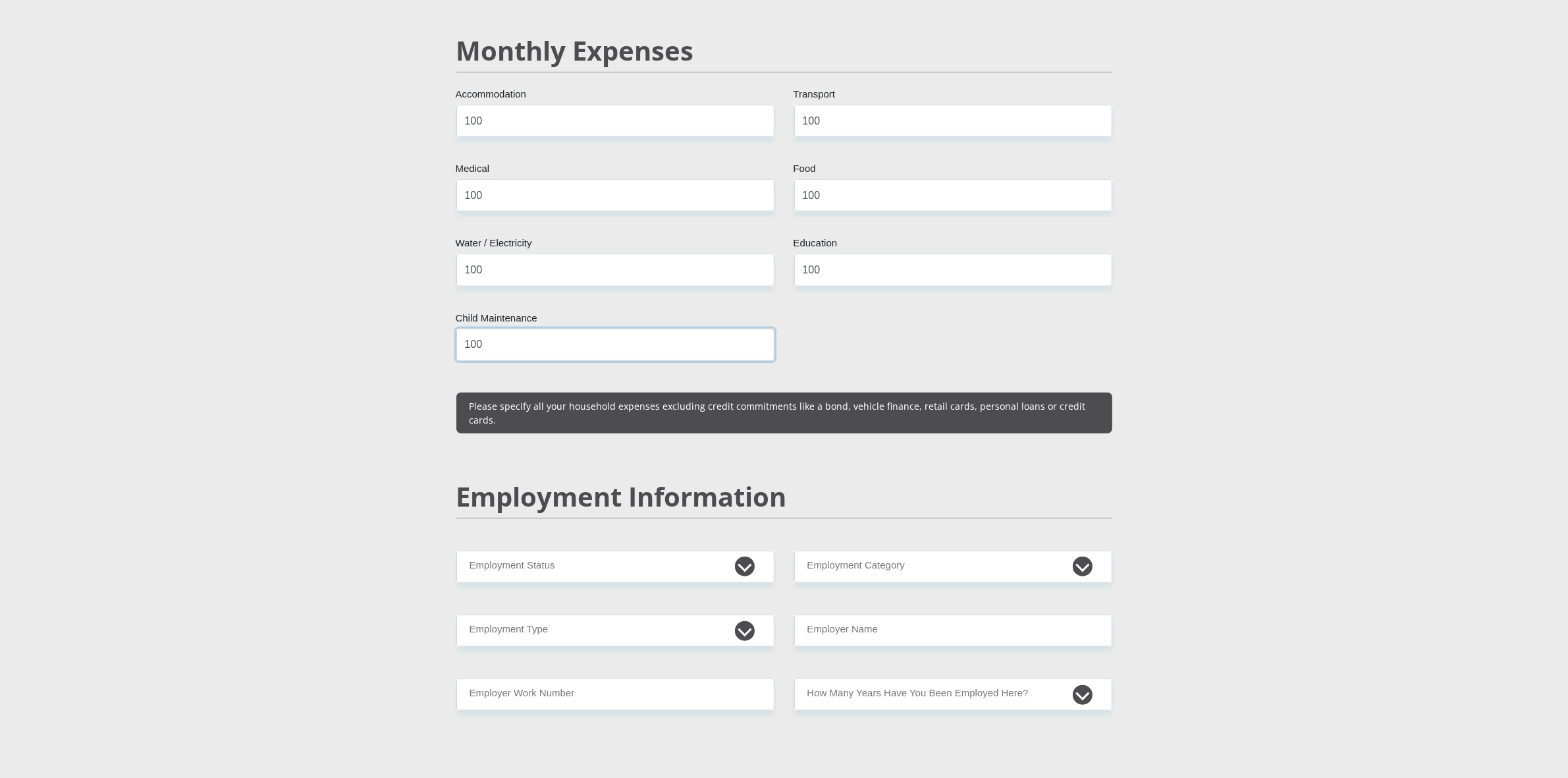
type input "100"
click at [649, 550] on select "Permanent/Full-time Part-time/Casual [DEMOGRAPHIC_DATA] Worker Self-Employed Ho…" at bounding box center [615, 566] width 318 height 32
select select "1"
click at [456, 550] on select "Permanent/Full-time Part-time/Casual [DEMOGRAPHIC_DATA] Worker Self-Employed Ho…" at bounding box center [615, 566] width 318 height 32
click at [881, 550] on select "AGRICULTURE ALCOHOL & TOBACCO CONSTRUCTION MATERIALS METALLURGY EQUIPMENT FOR R…" at bounding box center [953, 566] width 318 height 32
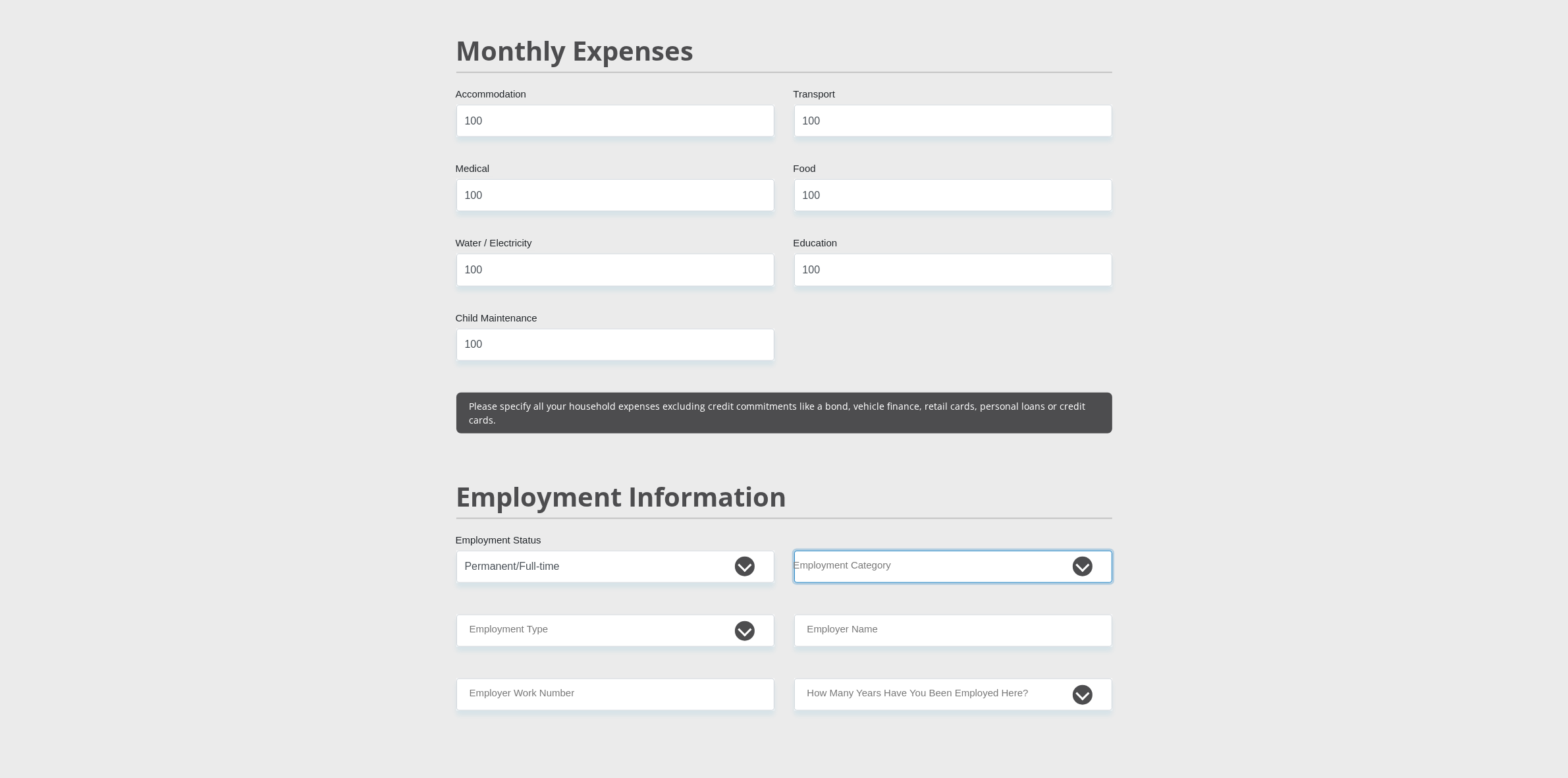
select select "17"
click at [794, 550] on select "AGRICULTURE ALCOHOL & TOBACCO CONSTRUCTION MATERIALS METALLURGY EQUIPMENT FOR R…" at bounding box center [953, 566] width 318 height 32
click at [666, 618] on select "College/Lecturer Craft Seller Creative Driver Executive Farmer Forces - Non Com…" at bounding box center [615, 631] width 318 height 32
select select "Sales"
click at [456, 615] on select "College/Lecturer Craft Seller Creative Driver Executive Farmer Forces - Non Com…" at bounding box center [615, 631] width 318 height 32
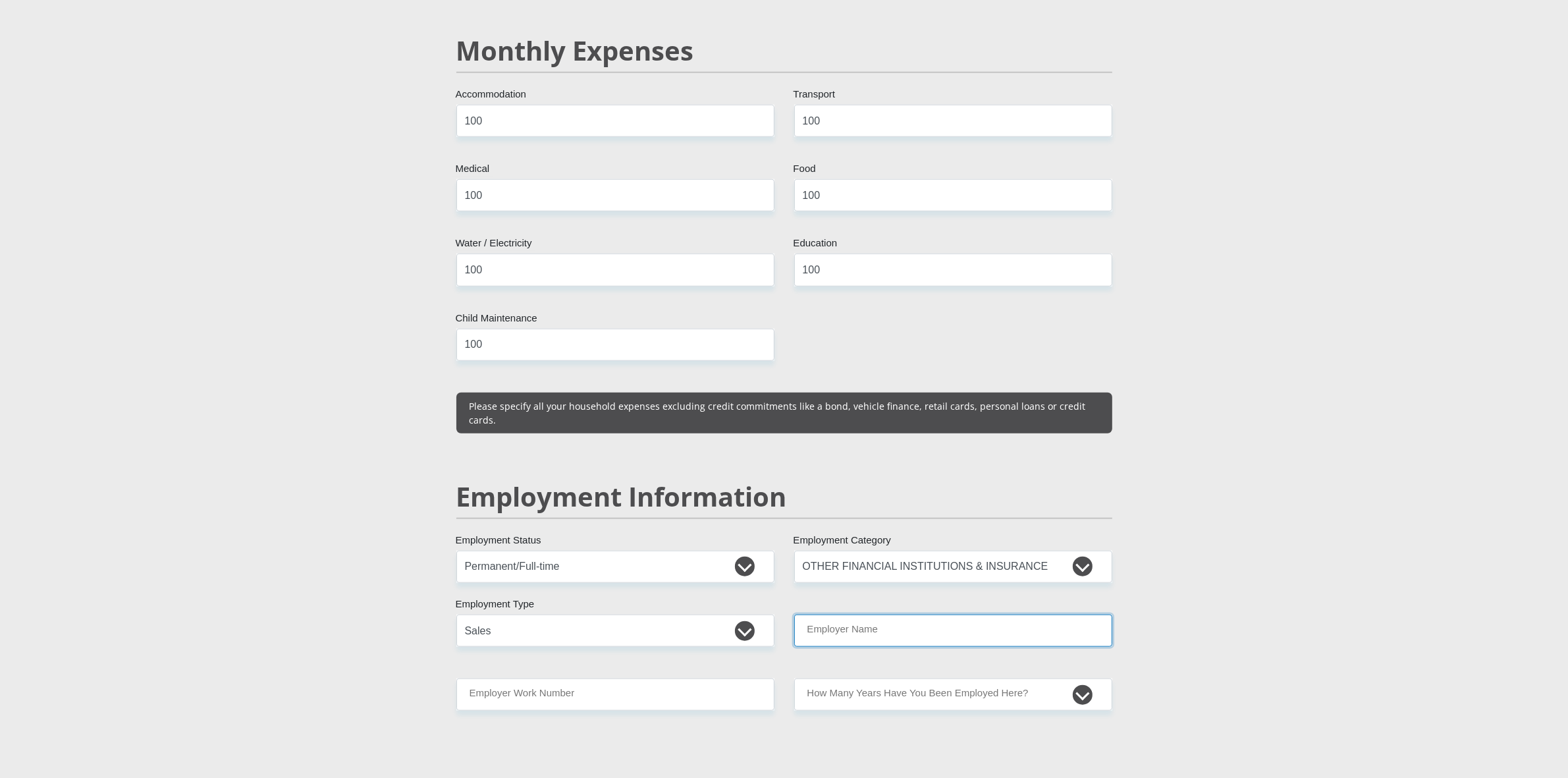
click at [809, 615] on input "Employer Name" at bounding box center [953, 631] width 318 height 32
type input "CTU"
click at [636, 679] on input "Employer Work Number" at bounding box center [615, 695] width 318 height 32
type input "0114030795"
click at [903, 679] on select "less than 1 year 1-3 years 3-5 years 5+ years" at bounding box center [953, 695] width 318 height 32
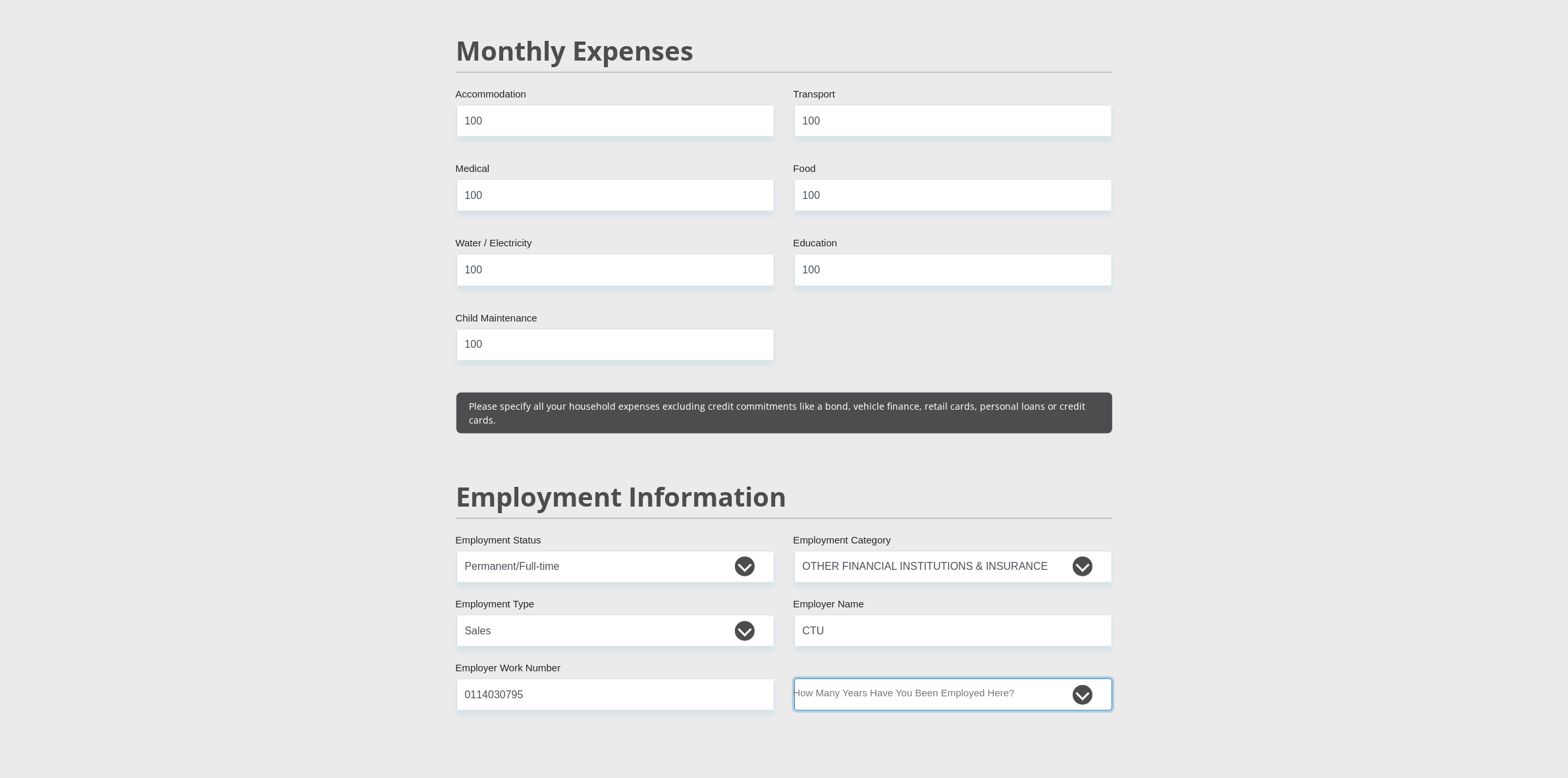
select select "60"
click at [794, 679] on select "less than 1 year 1-3 years 3-5 years 5+ years" at bounding box center [953, 695] width 318 height 32
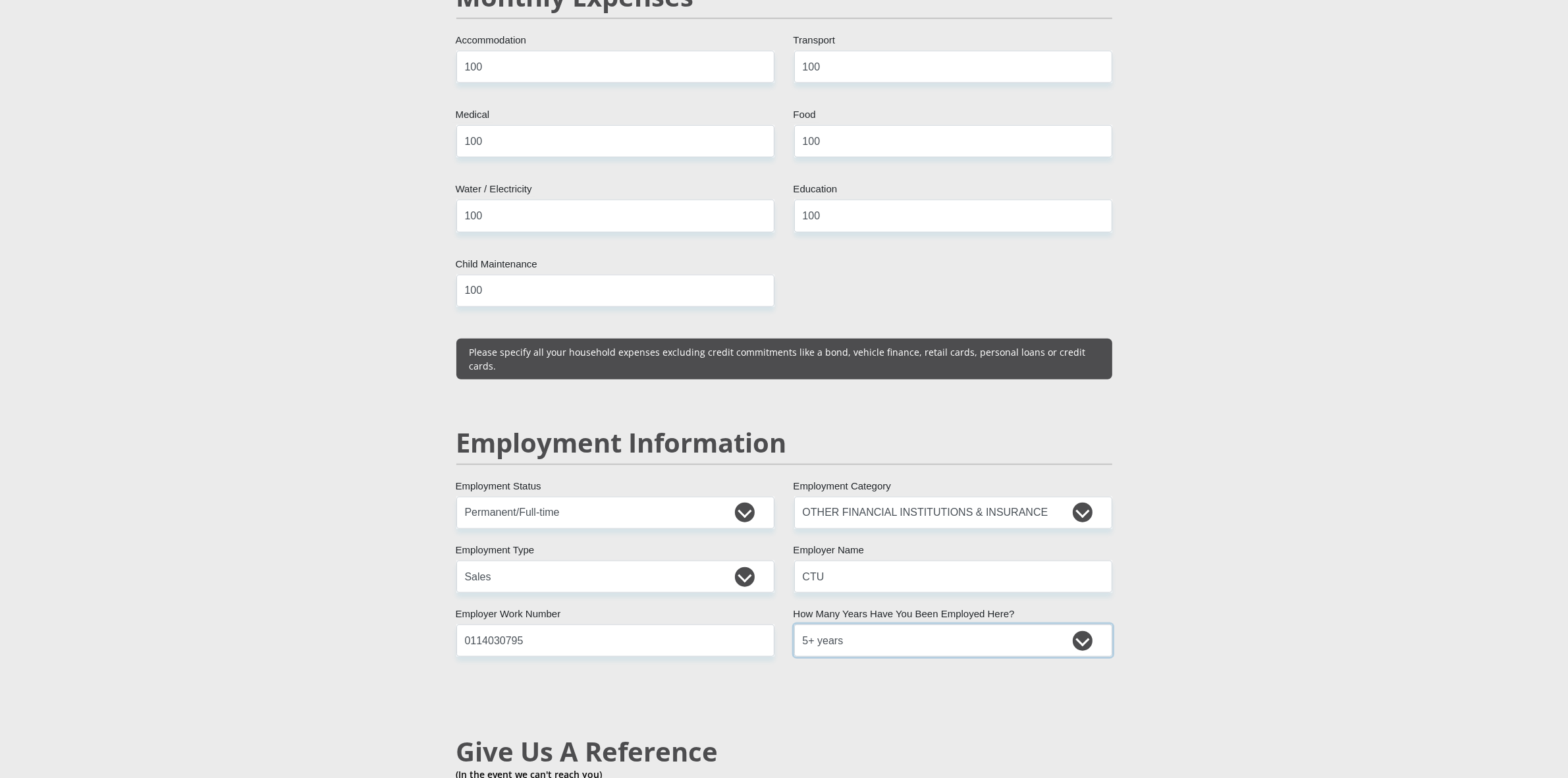
scroll to position [1894, 0]
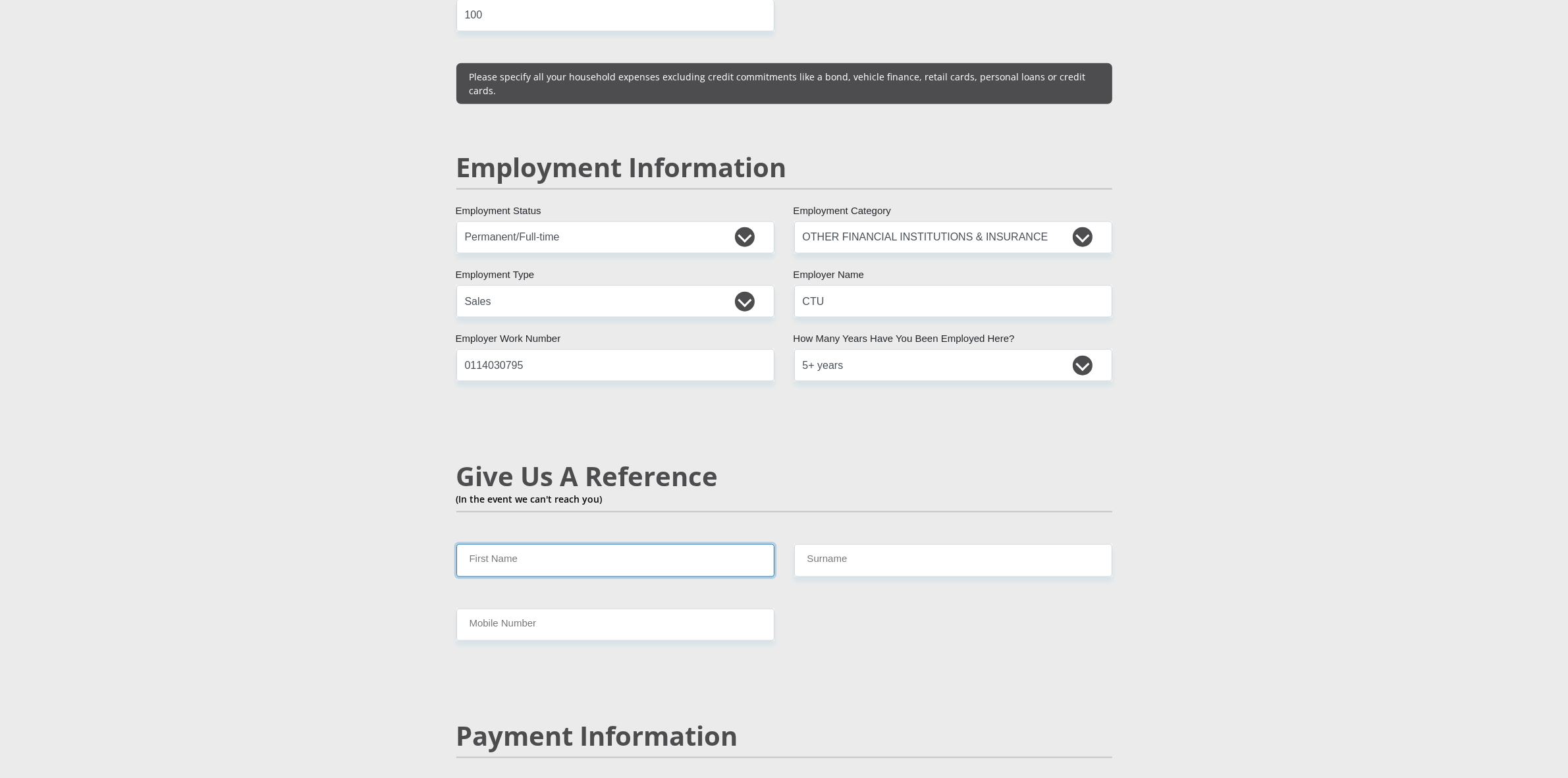
click at [514, 544] on input "First Name" at bounding box center [615, 560] width 318 height 32
type input "[PERSON_NAME]"
click at [909, 549] on input "Surname" at bounding box center [953, 560] width 318 height 32
type input "[PERSON_NAME]"
click at [501, 608] on input "Mobile Number" at bounding box center [615, 624] width 318 height 32
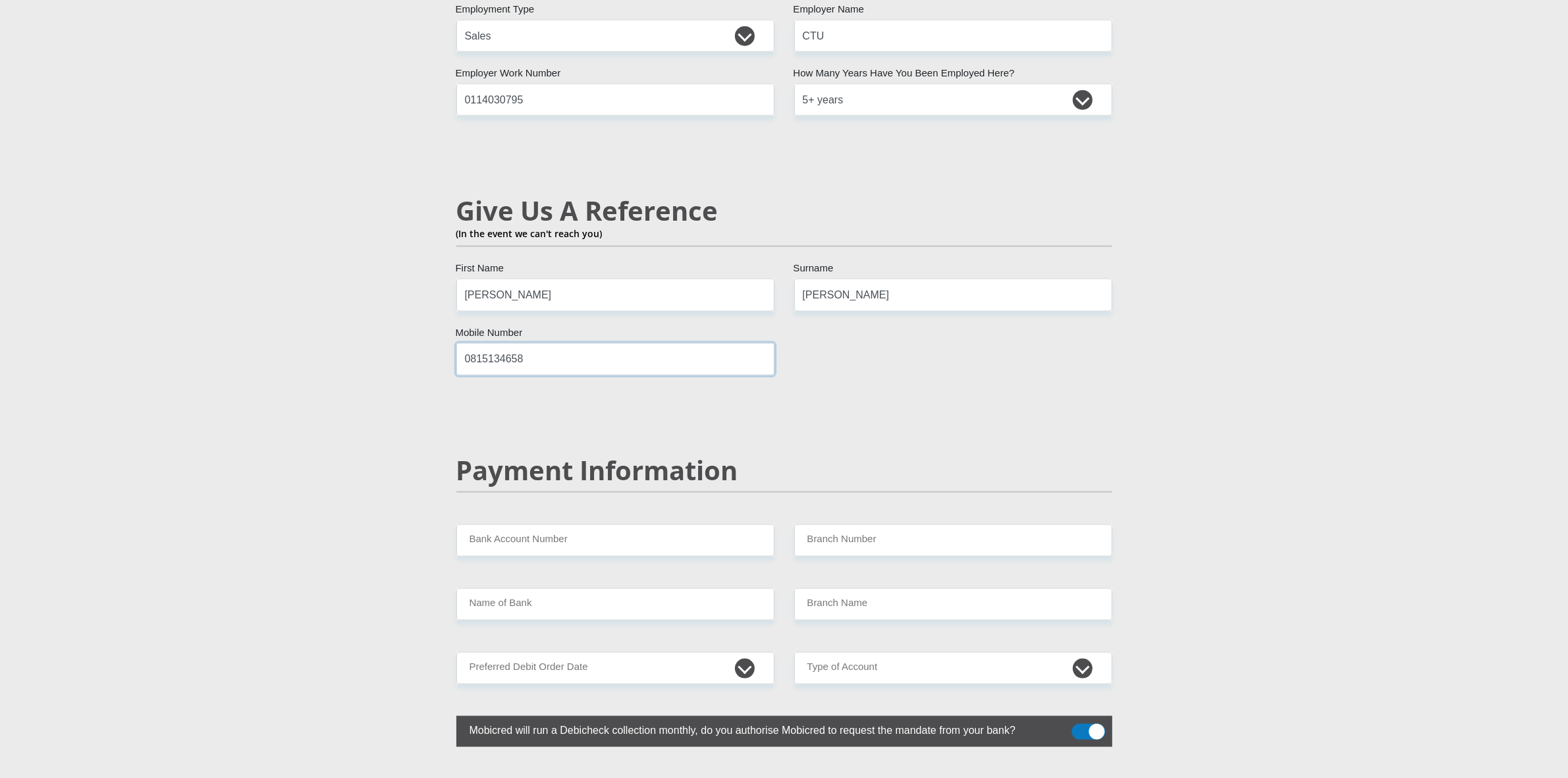
scroll to position [2223, 0]
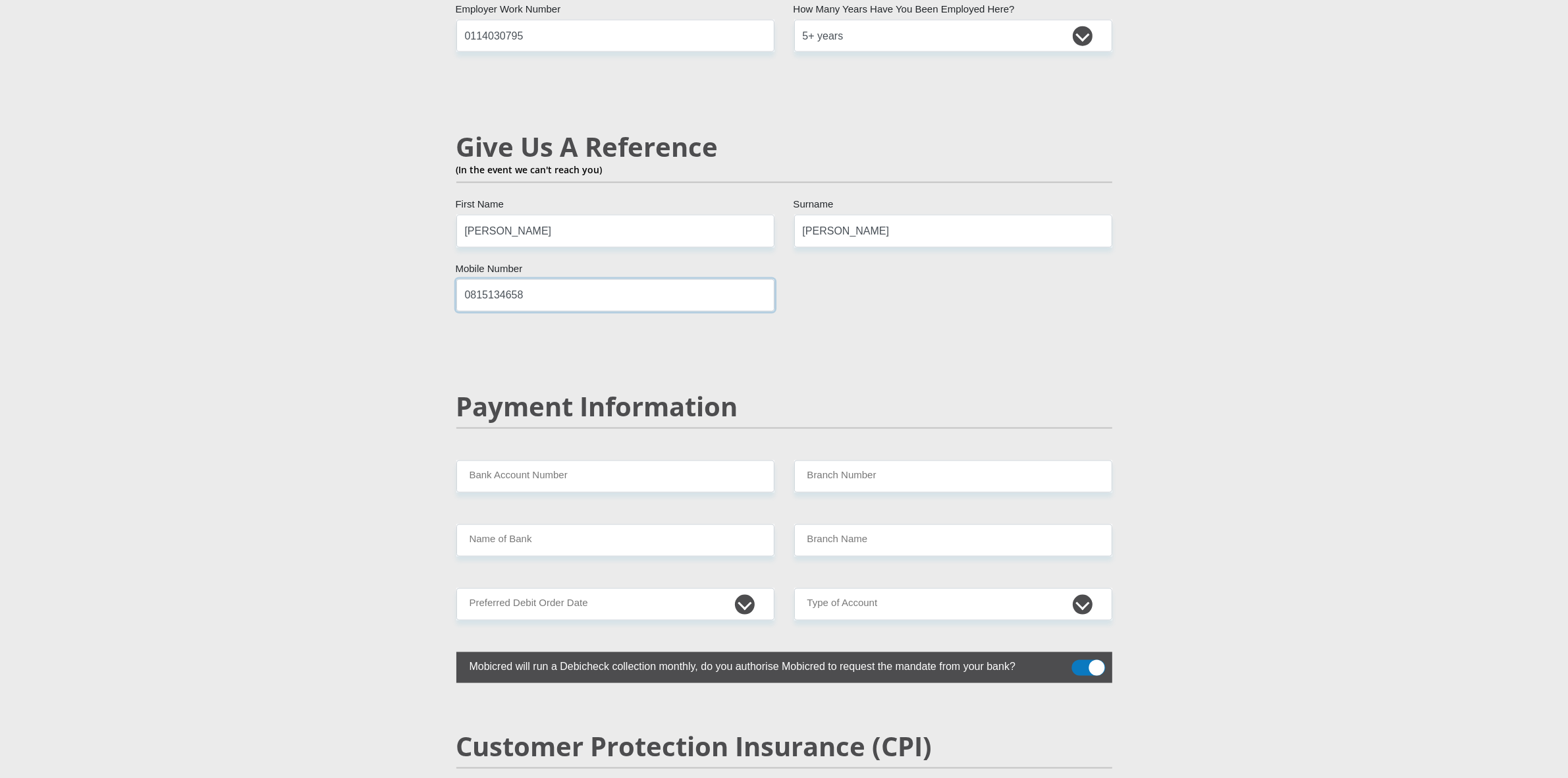
type input "0815134658"
click at [557, 460] on input "Bank Account Number" at bounding box center [615, 476] width 318 height 32
type input "1651580969"
click at [880, 460] on input "Branch Number" at bounding box center [953, 476] width 318 height 32
click at [877, 460] on input "Branch Number" at bounding box center [953, 476] width 318 height 32
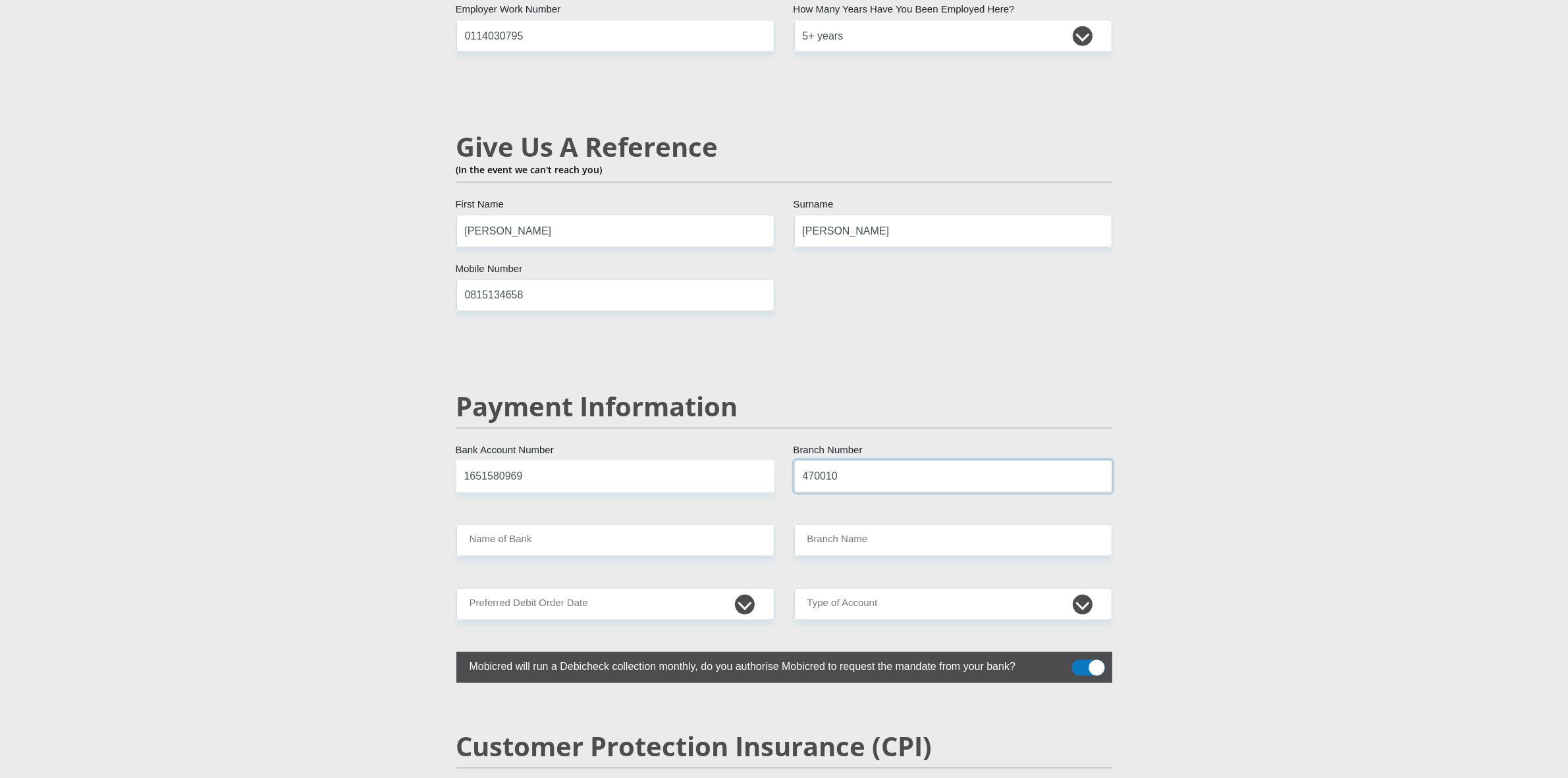
type input "470010"
click at [555, 524] on input "Name of Bank" at bounding box center [615, 540] width 318 height 32
type input "CAPITEC BANK LIMITED"
type input "CAPITEC BANK CPC"
click at [562, 588] on select "1st 2nd 3rd 4th 5th 7th 18th 19th 20th 21st 22nd 23rd 24th 25th 26th 27th 28th …" at bounding box center [615, 604] width 318 height 32
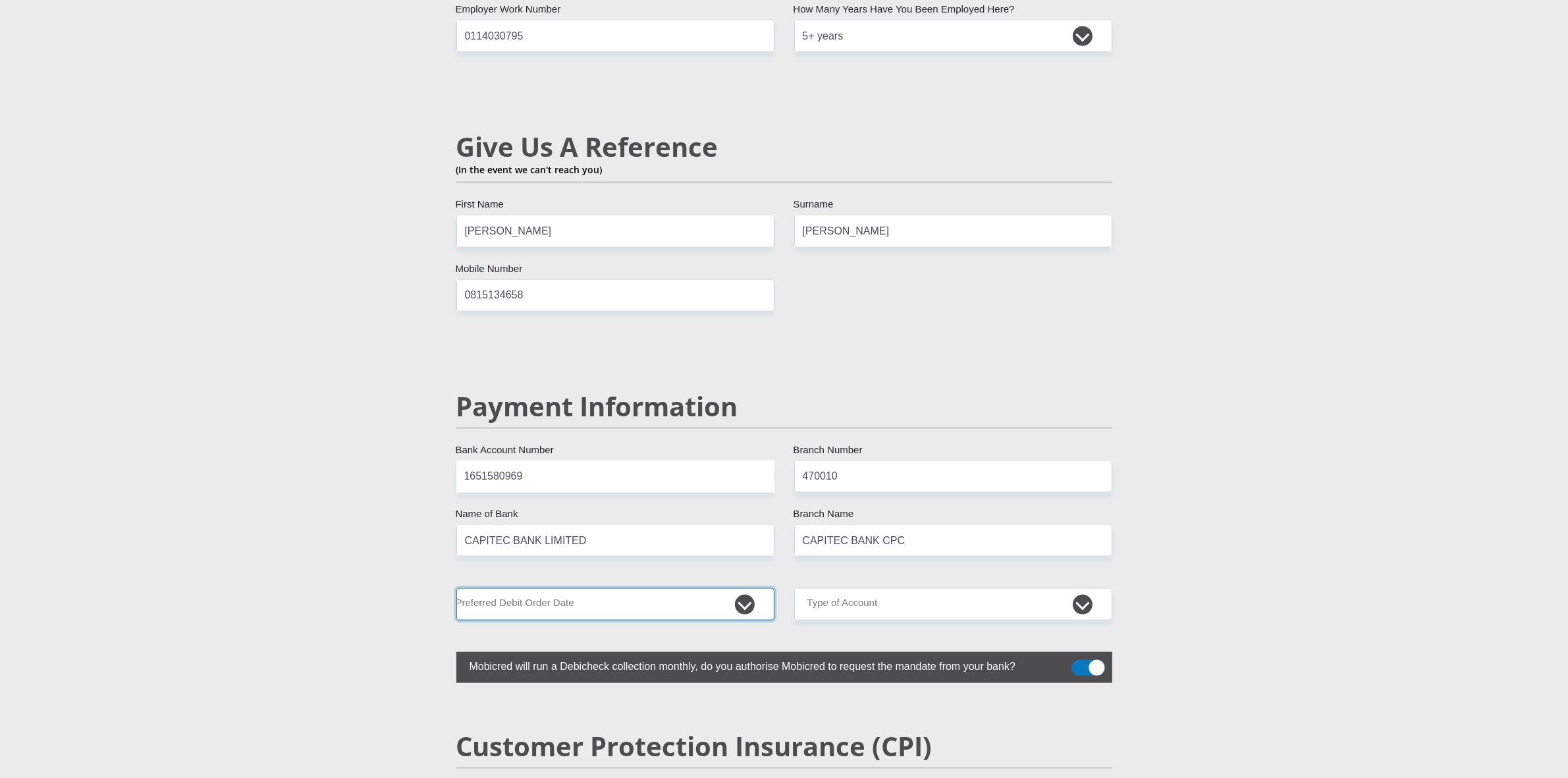
select select "30"
click at [456, 588] on select "1st 2nd 3rd 4th 5th 7th 18th 19th 20th 21st 22nd 23rd 24th 25th 26th 27th 28th …" at bounding box center [615, 604] width 318 height 32
click at [873, 588] on select "Cheque Savings" at bounding box center [953, 604] width 318 height 32
select select "SAV"
click at [794, 588] on select "Cheque Savings" at bounding box center [953, 604] width 318 height 32
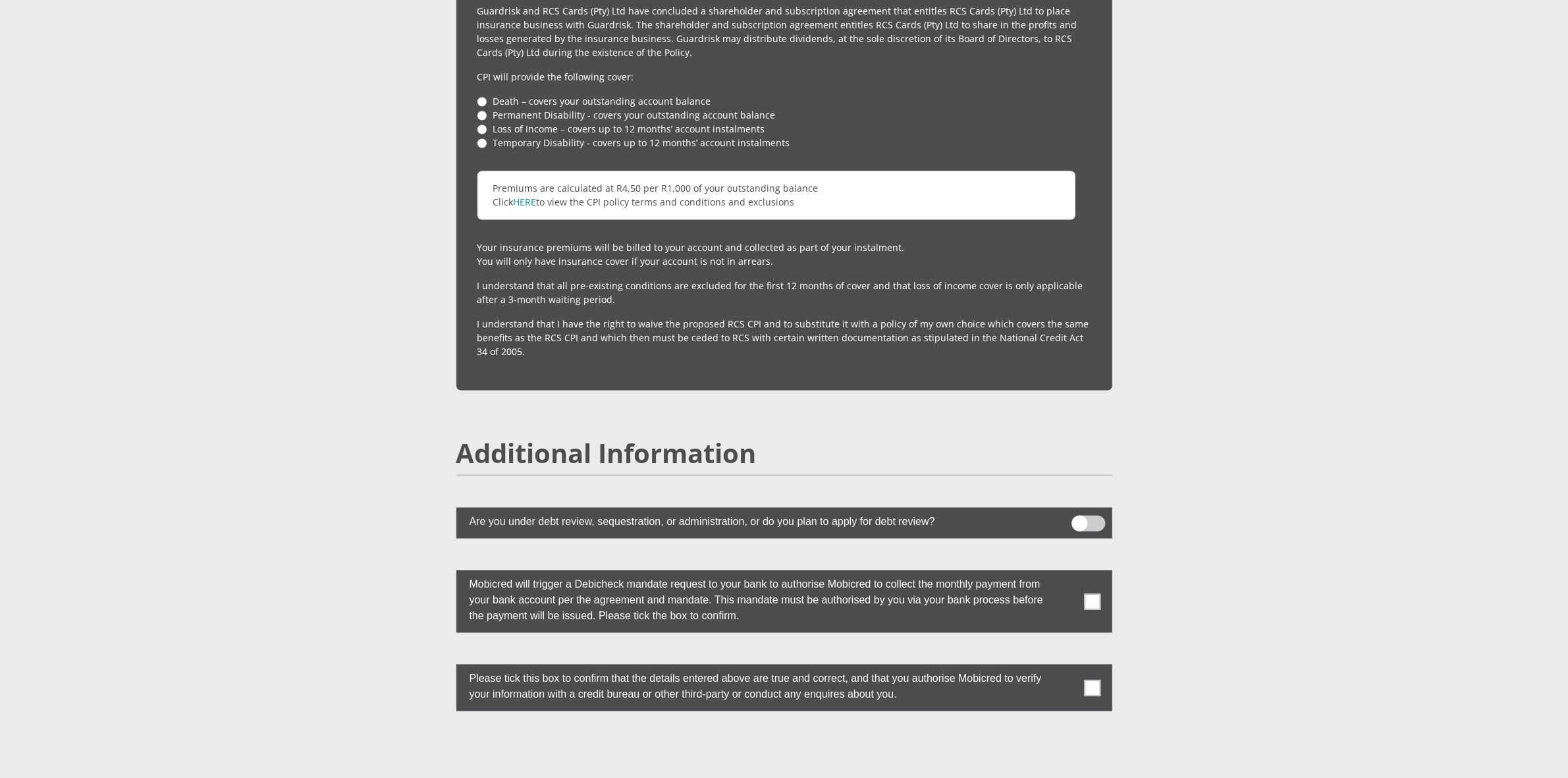
scroll to position [3211, 0]
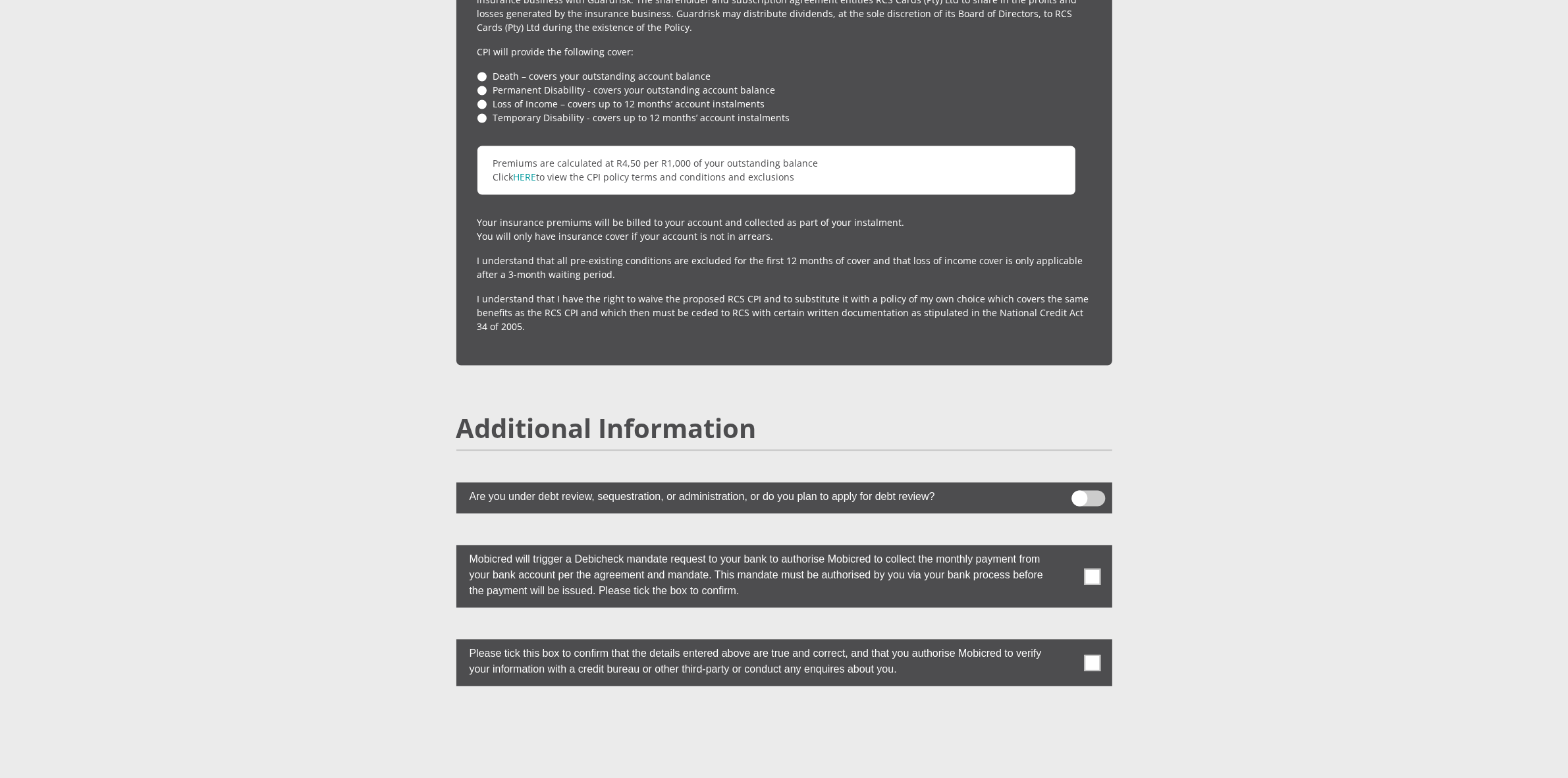
click at [1088, 654] on span at bounding box center [1093, 663] width 17 height 17
click at [1066, 642] on input "checkbox" at bounding box center [1066, 642] width 0 height 0
click at [1097, 568] on span at bounding box center [1093, 576] width 17 height 17
click at [1066, 548] on input "checkbox" at bounding box center [1066, 548] width 0 height 0
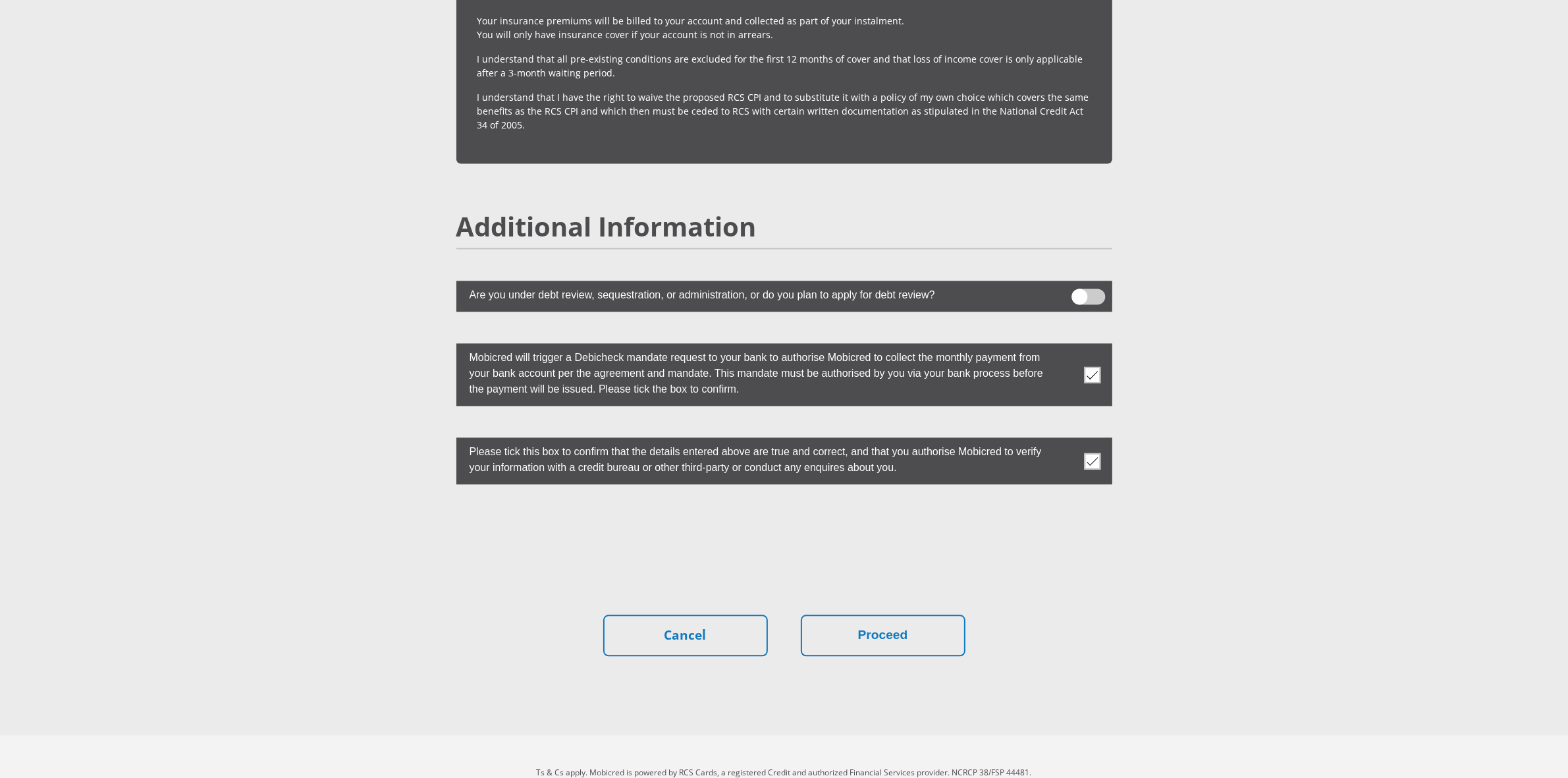
scroll to position [3418, 0]
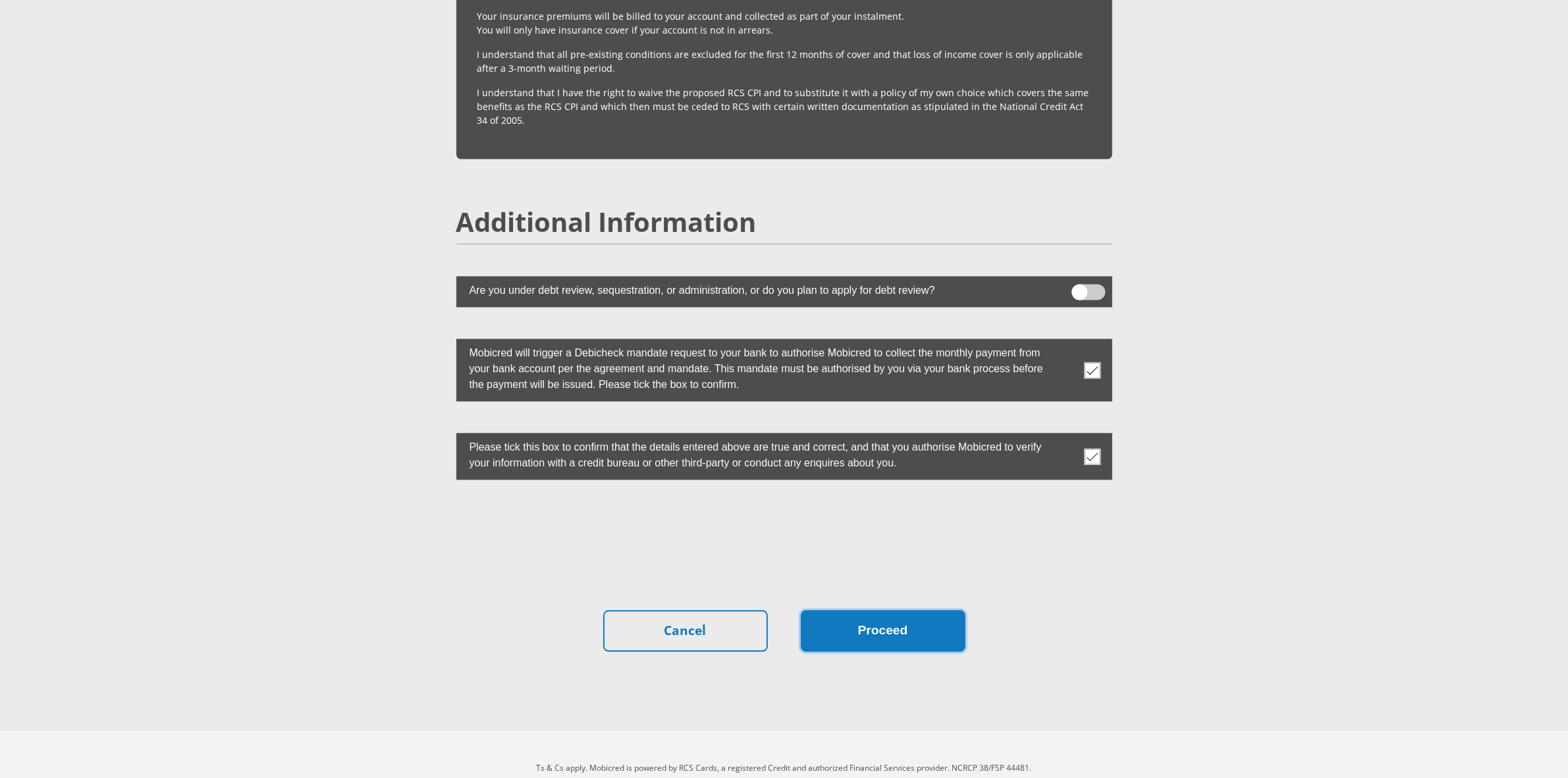
click at [857, 610] on button "Proceed" at bounding box center [883, 630] width 165 height 41
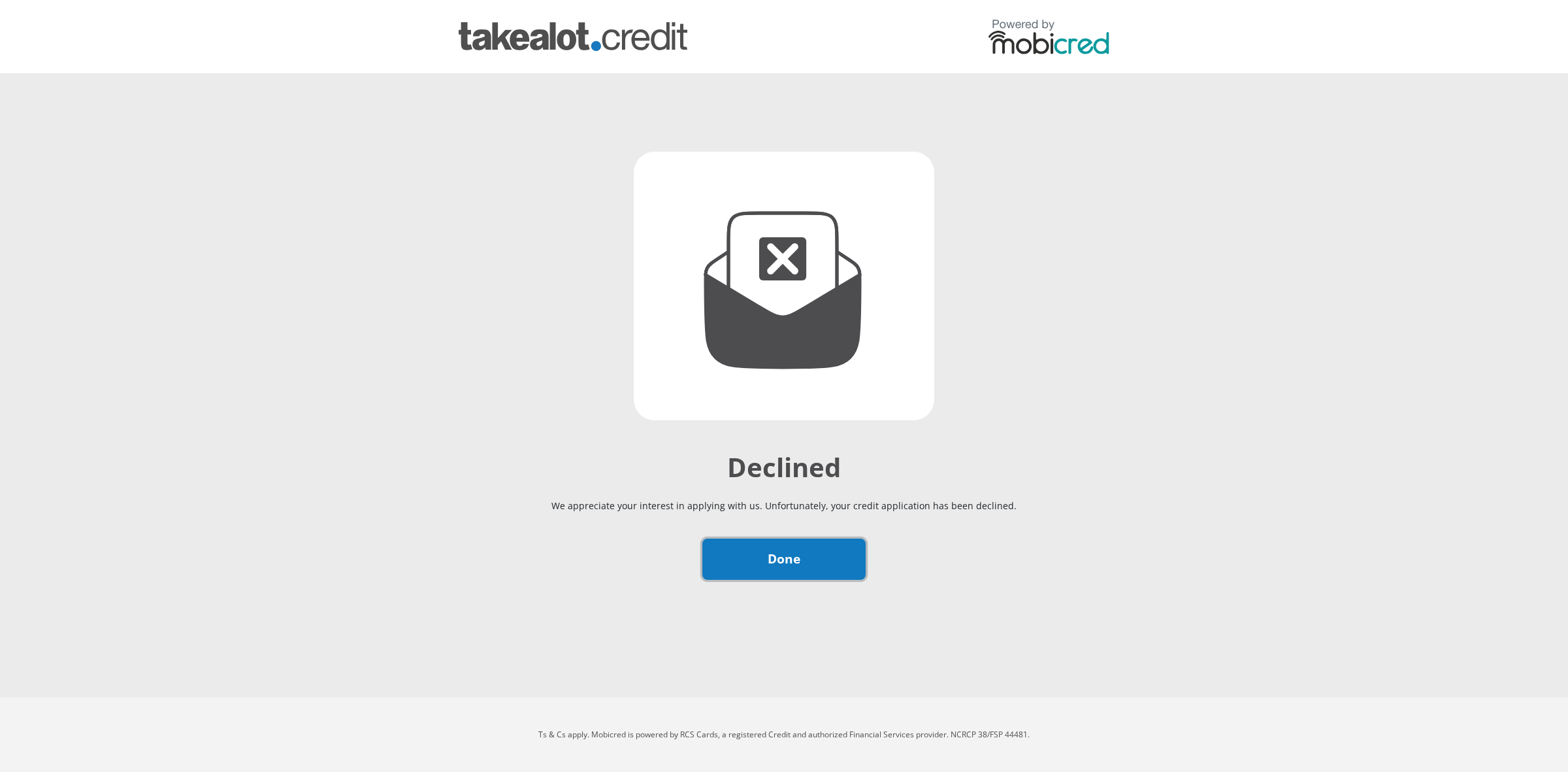
click at [752, 556] on link "Done" at bounding box center [784, 559] width 163 height 41
